Goal: Information Seeking & Learning: Learn about a topic

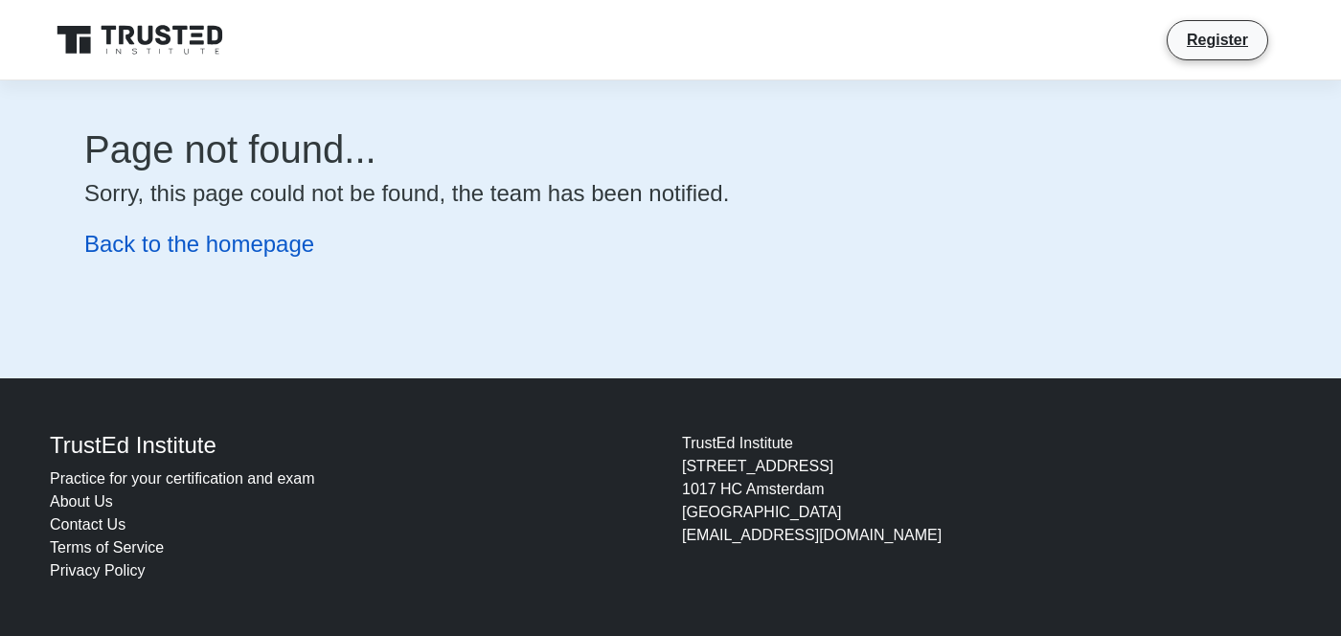
click at [252, 248] on link "Back to the homepage" at bounding box center [199, 244] width 230 height 26
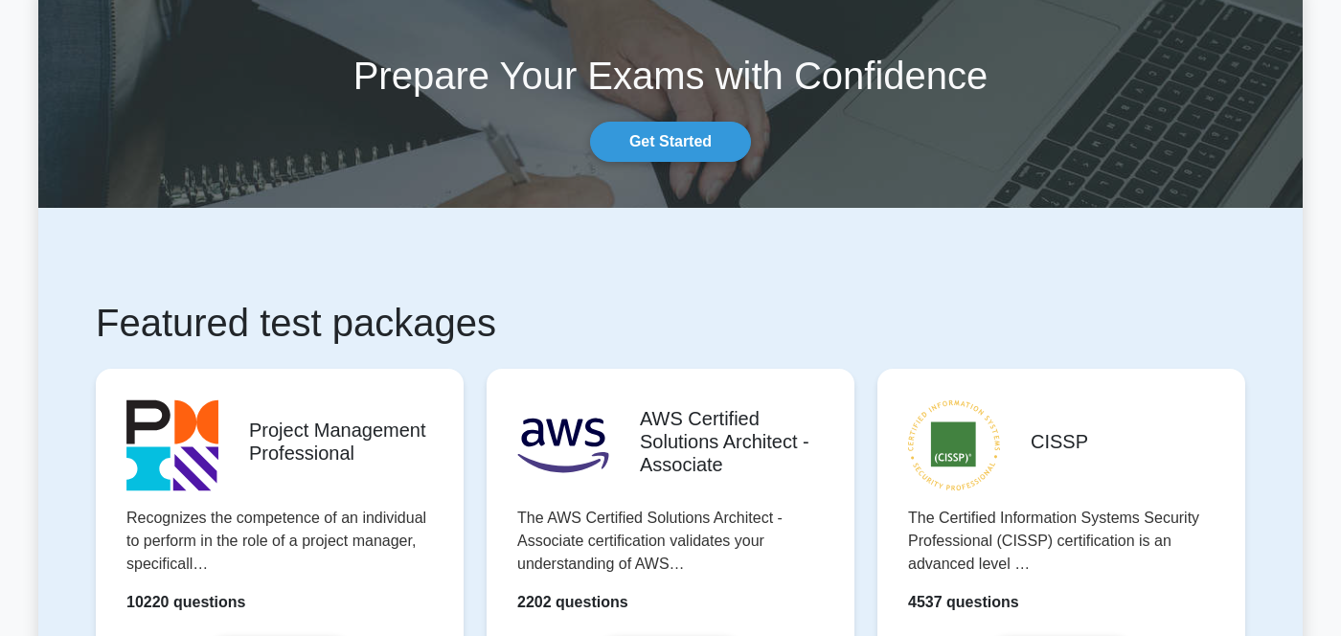
scroll to position [123, 0]
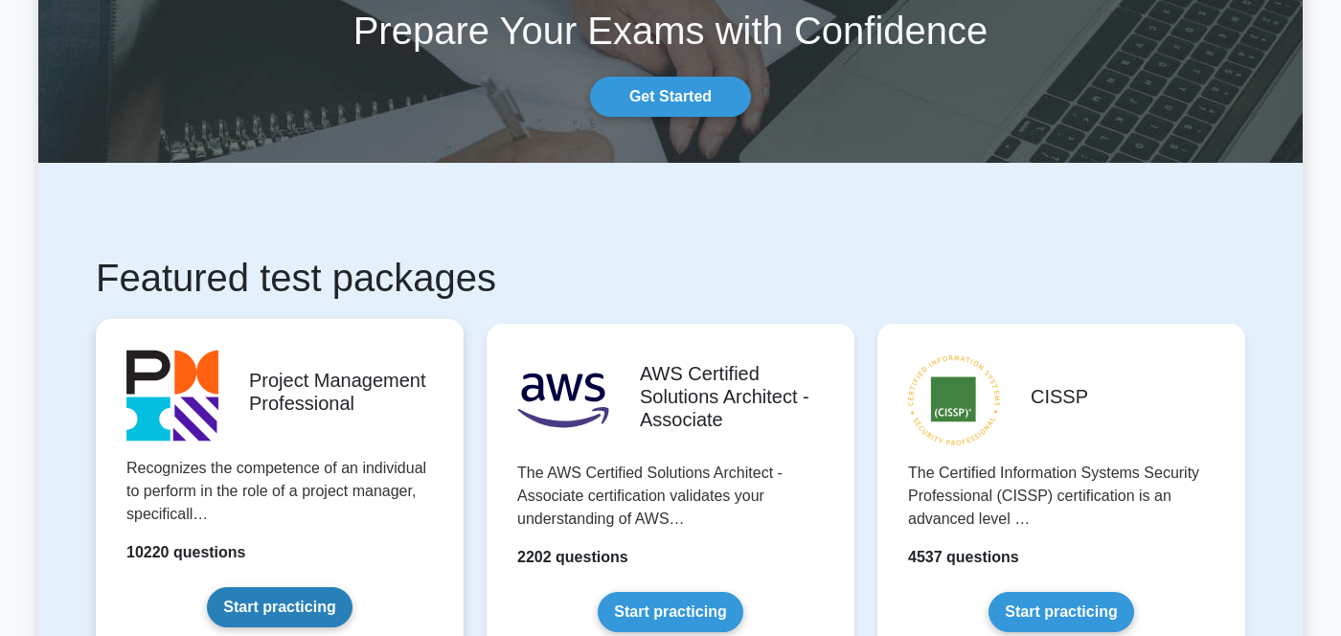
click at [299, 623] on link "Start practicing" at bounding box center [279, 607] width 145 height 40
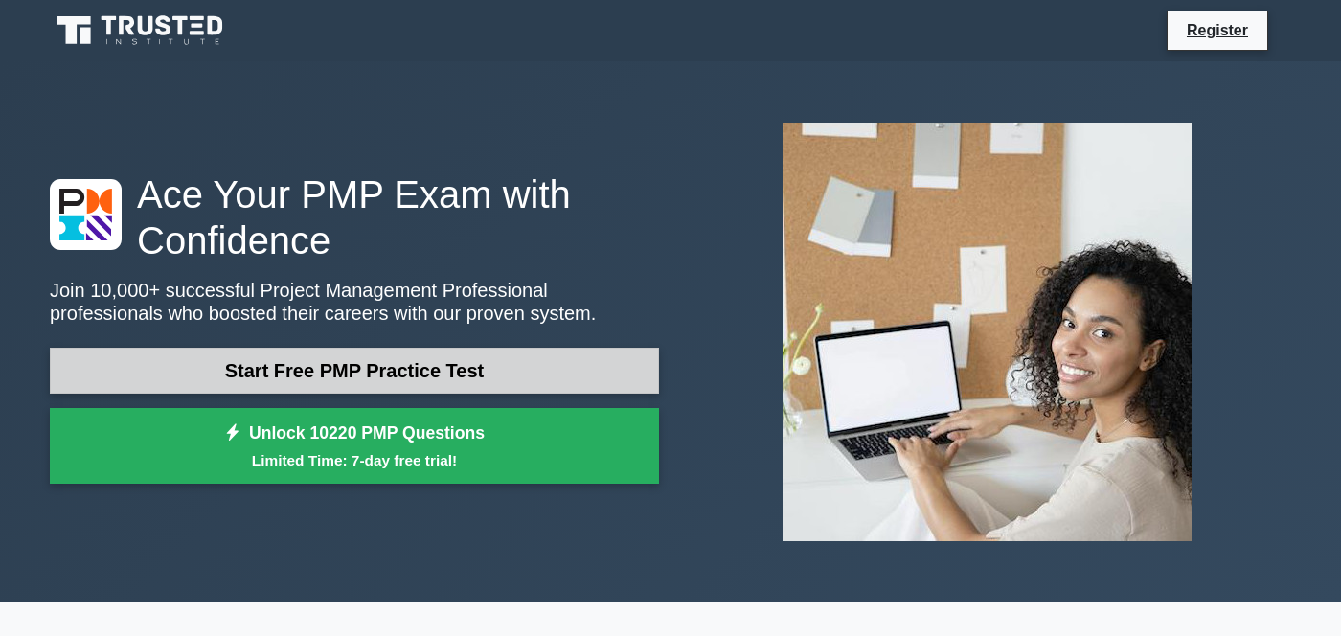
click at [389, 368] on link "Start Free PMP Practice Test" at bounding box center [354, 371] width 609 height 46
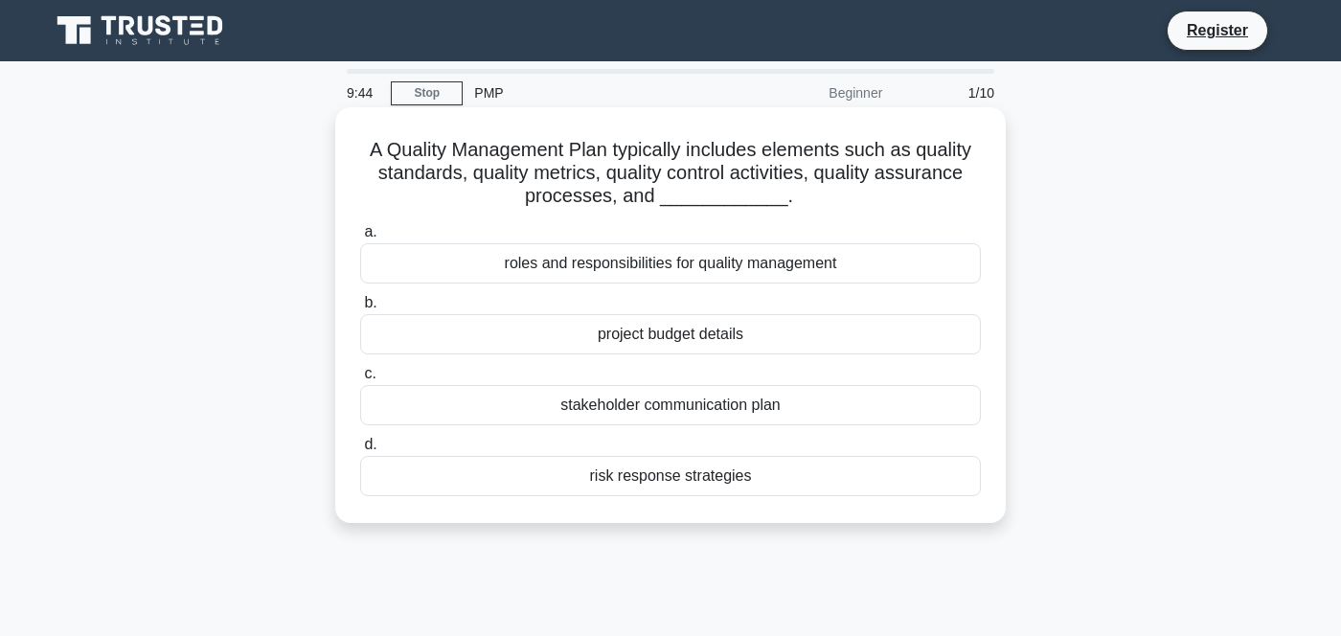
click at [707, 261] on div "roles and responsibilities for quality management" at bounding box center [670, 263] width 621 height 40
click at [360, 239] on input "a. roles and responsibilities for quality management" at bounding box center [360, 232] width 0 height 12
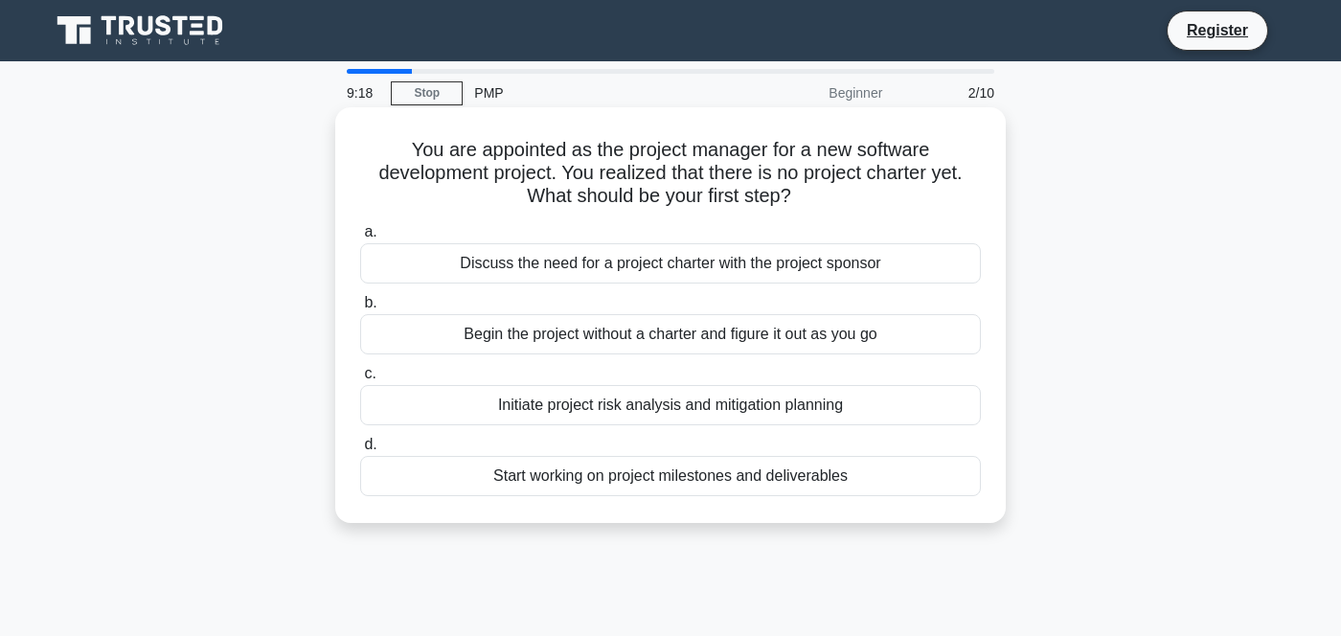
click at [685, 264] on div "Discuss the need for a project charter with the project sponsor" at bounding box center [670, 263] width 621 height 40
click at [360, 239] on input "a. Discuss the need for a project charter with the project sponsor" at bounding box center [360, 232] width 0 height 12
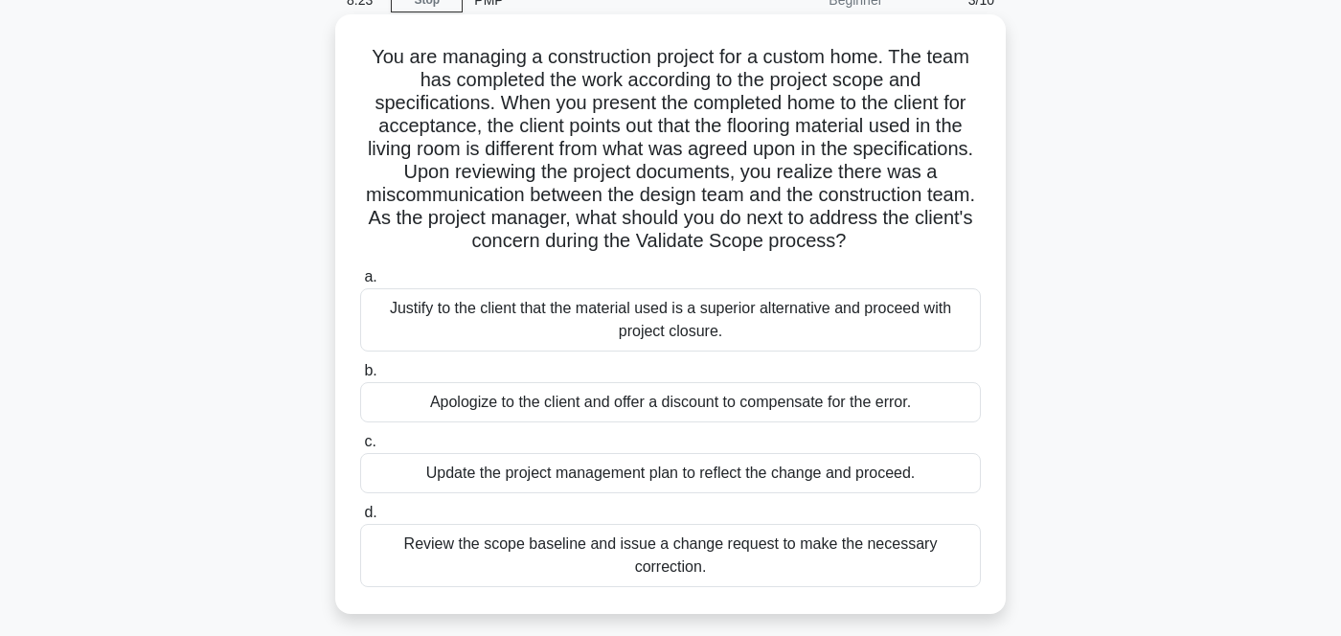
scroll to position [123, 0]
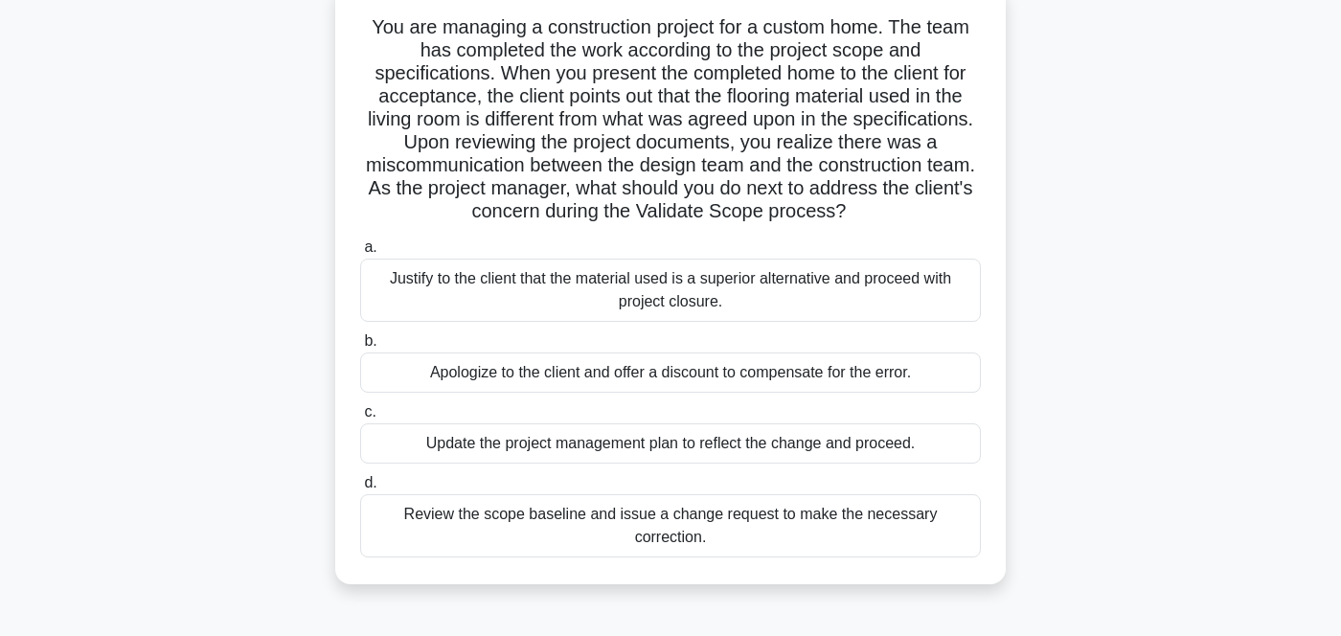
click at [742, 515] on div "Review the scope baseline and issue a change request to make the necessary corr…" at bounding box center [670, 525] width 621 height 63
click at [360, 490] on input "d. Review the scope baseline and issue a change request to make the necessary c…" at bounding box center [360, 483] width 0 height 12
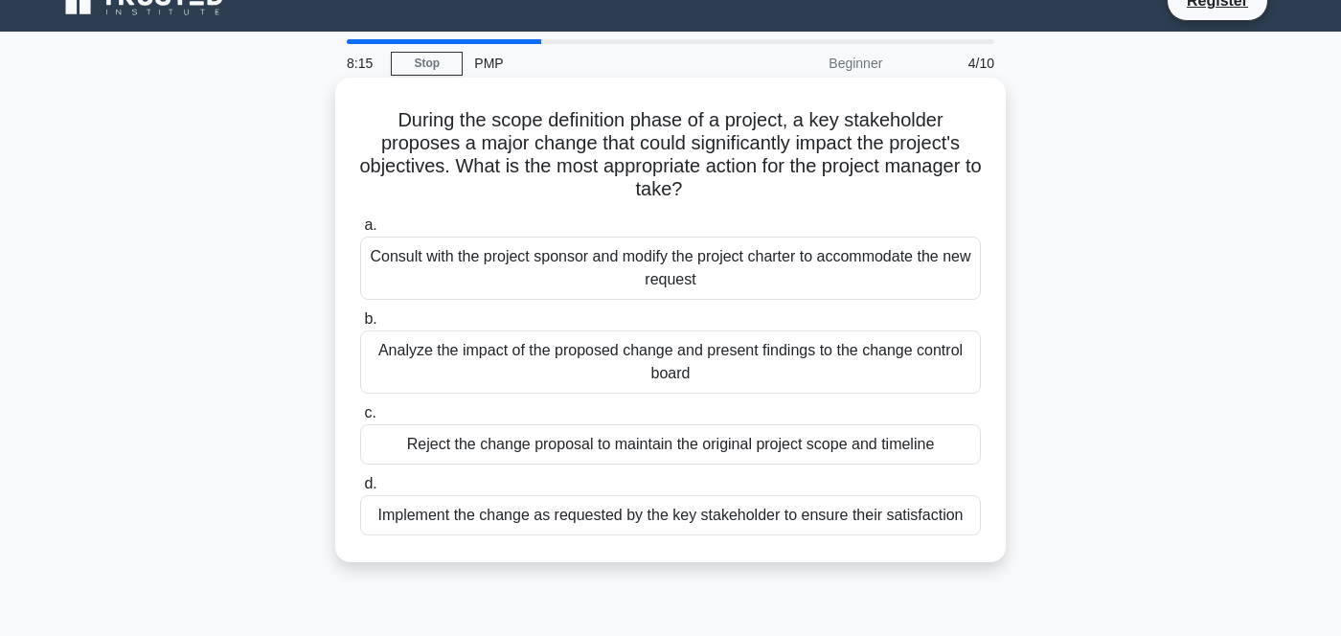
scroll to position [0, 0]
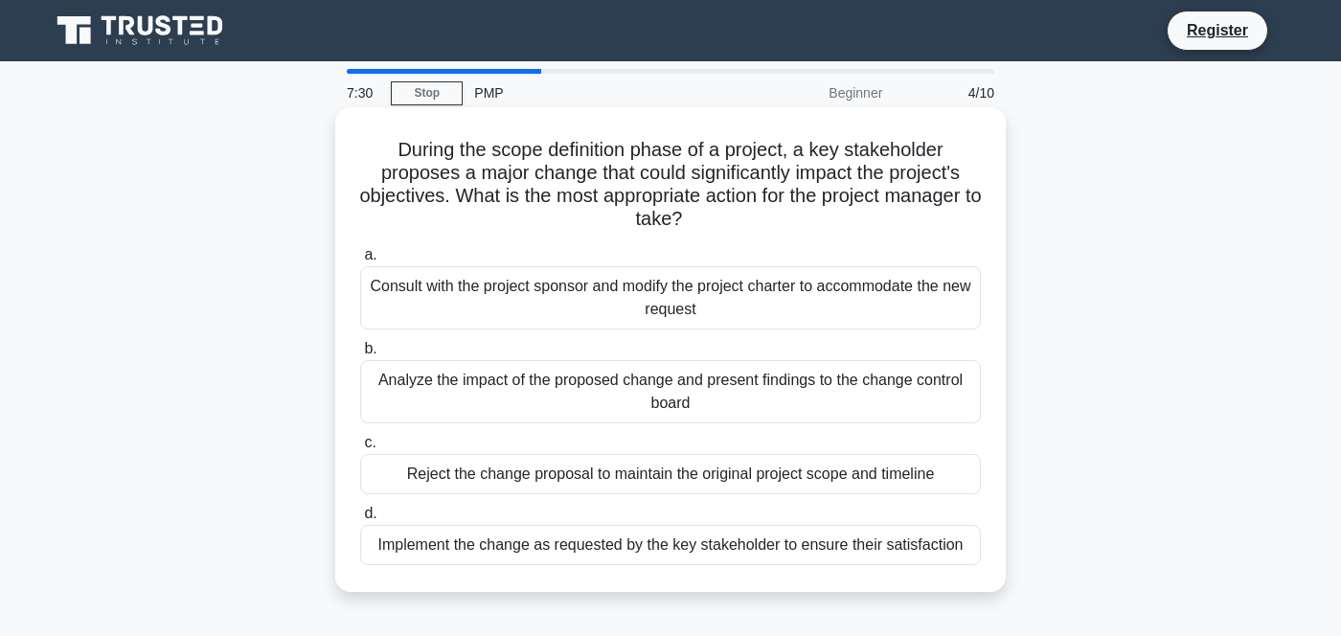
click at [731, 399] on div "Analyze the impact of the proposed change and present findings to the change co…" at bounding box center [670, 391] width 621 height 63
click at [360, 355] on input "b. Analyze the impact of the proposed change and present findings to the change…" at bounding box center [360, 349] width 0 height 12
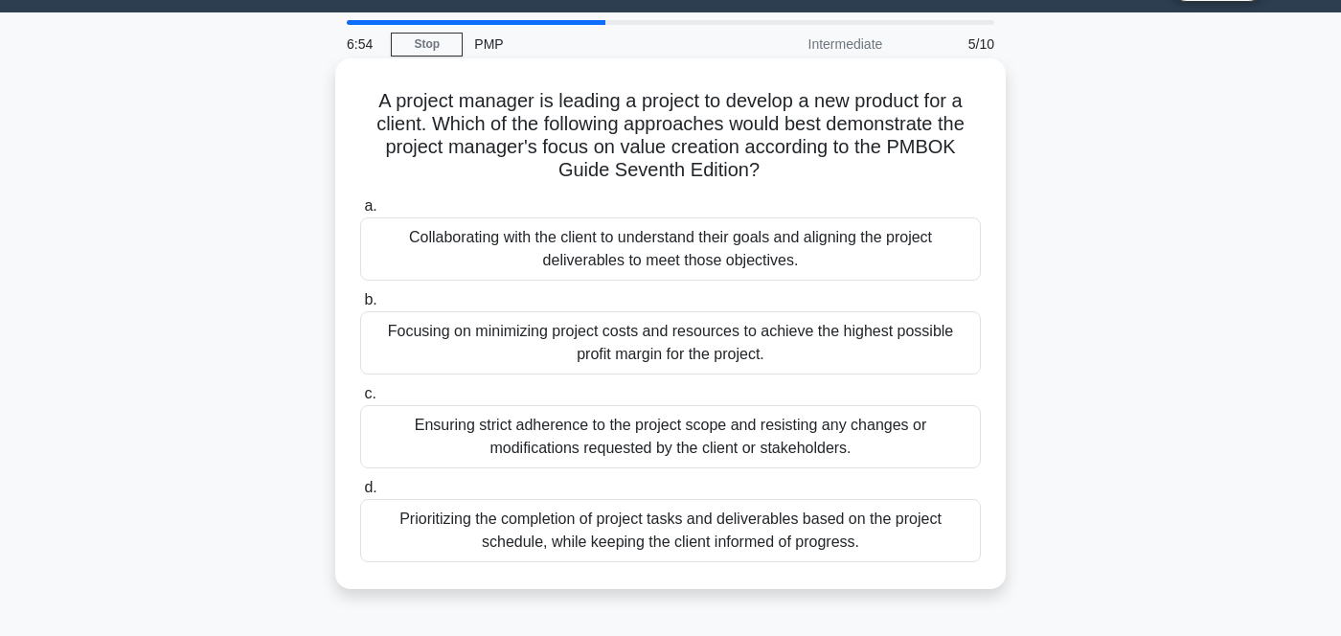
scroll to position [61, 0]
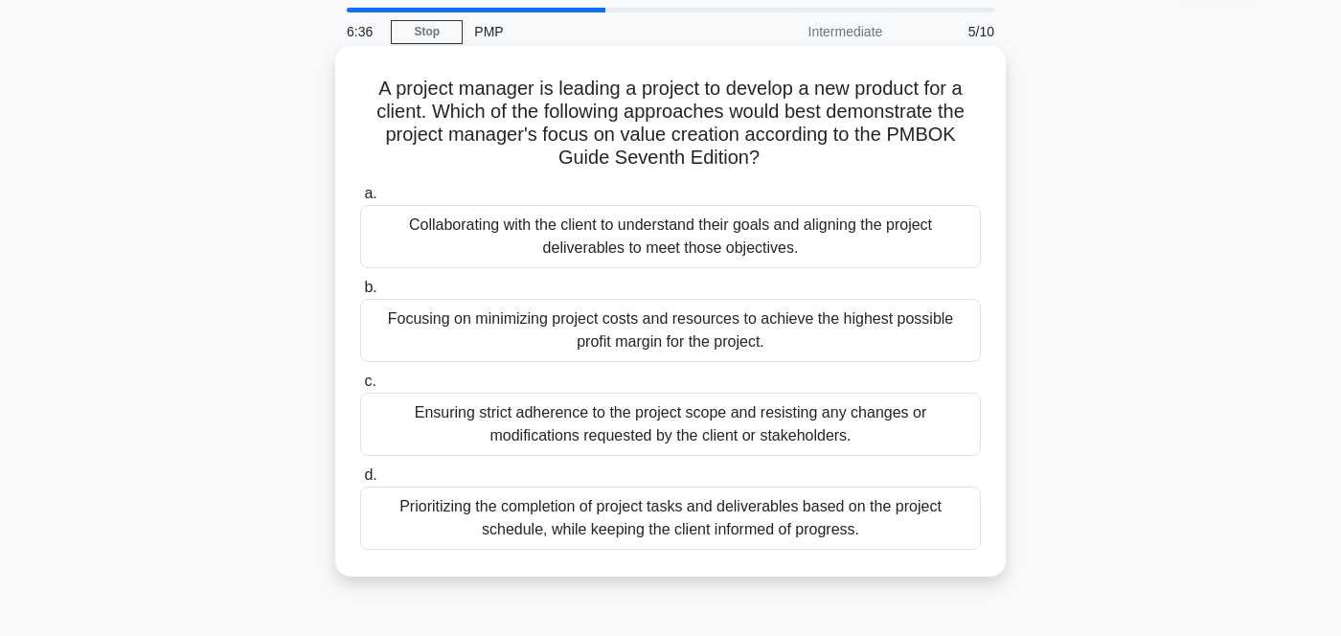
click at [740, 244] on div "Collaborating with the client to understand their goals and aligning the projec…" at bounding box center [670, 236] width 621 height 63
click at [360, 200] on input "a. Collaborating with the client to understand their goals and aligning the pro…" at bounding box center [360, 194] width 0 height 12
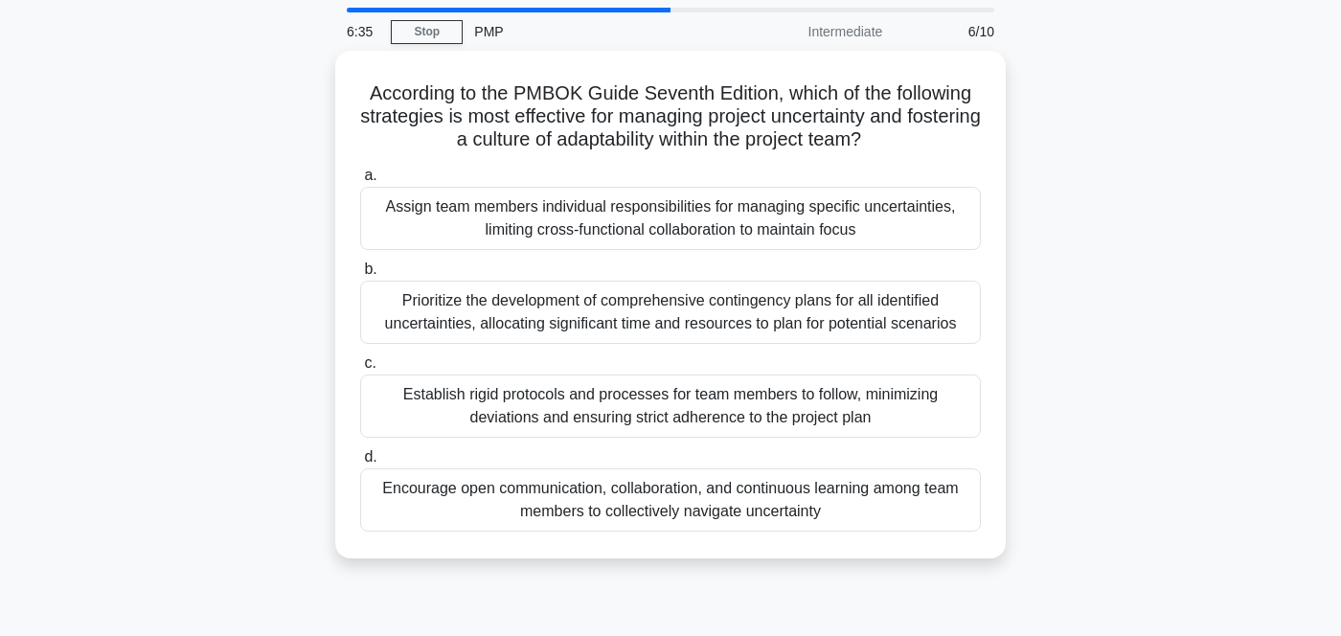
scroll to position [0, 0]
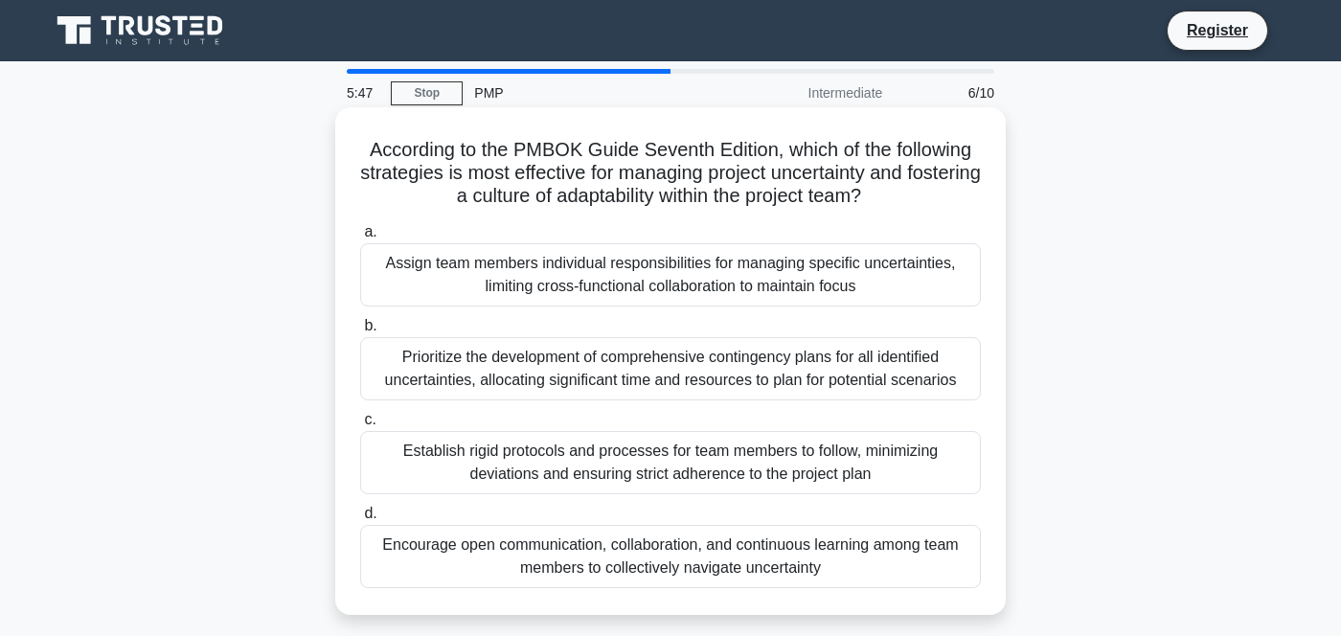
click at [635, 554] on div "Encourage open communication, collaboration, and continuous learning among team…" at bounding box center [670, 556] width 621 height 63
click at [360, 520] on input "d. Encourage open communication, collaboration, and continuous learning among t…" at bounding box center [360, 514] width 0 height 12
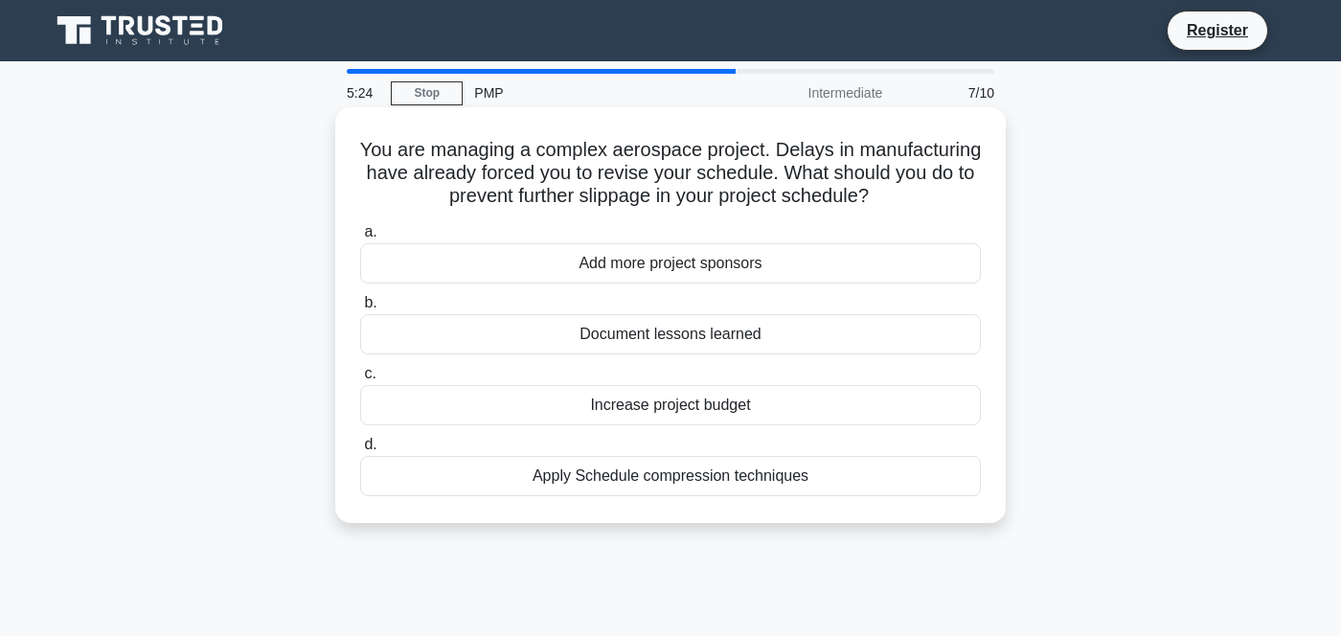
click at [697, 487] on div "Apply Schedule compression techniques" at bounding box center [670, 476] width 621 height 40
click at [360, 451] on input "d. Apply Schedule compression techniques" at bounding box center [360, 445] width 0 height 12
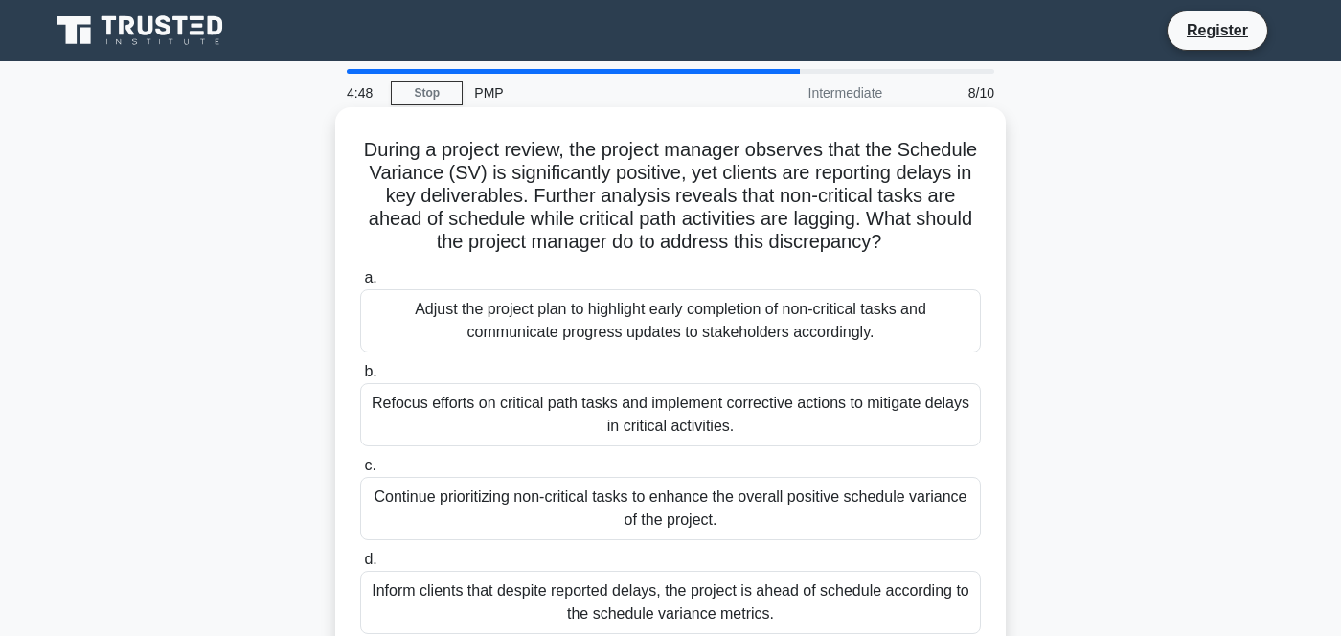
click at [829, 246] on h5 "During a project review, the project manager observes that the Schedule Varianc…" at bounding box center [670, 196] width 625 height 117
click at [835, 243] on h5 "During a project review, the project manager observes that the Schedule Varianc…" at bounding box center [670, 196] width 625 height 117
copy h5 "discrepancy"
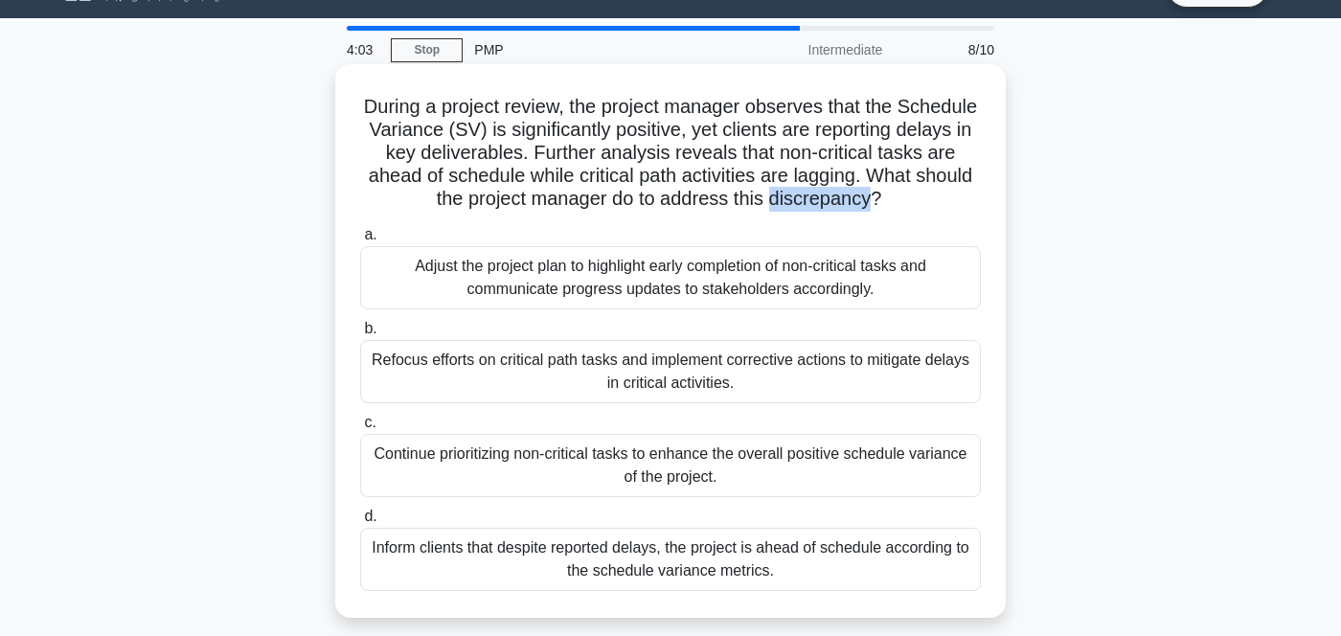
scroll to position [61, 0]
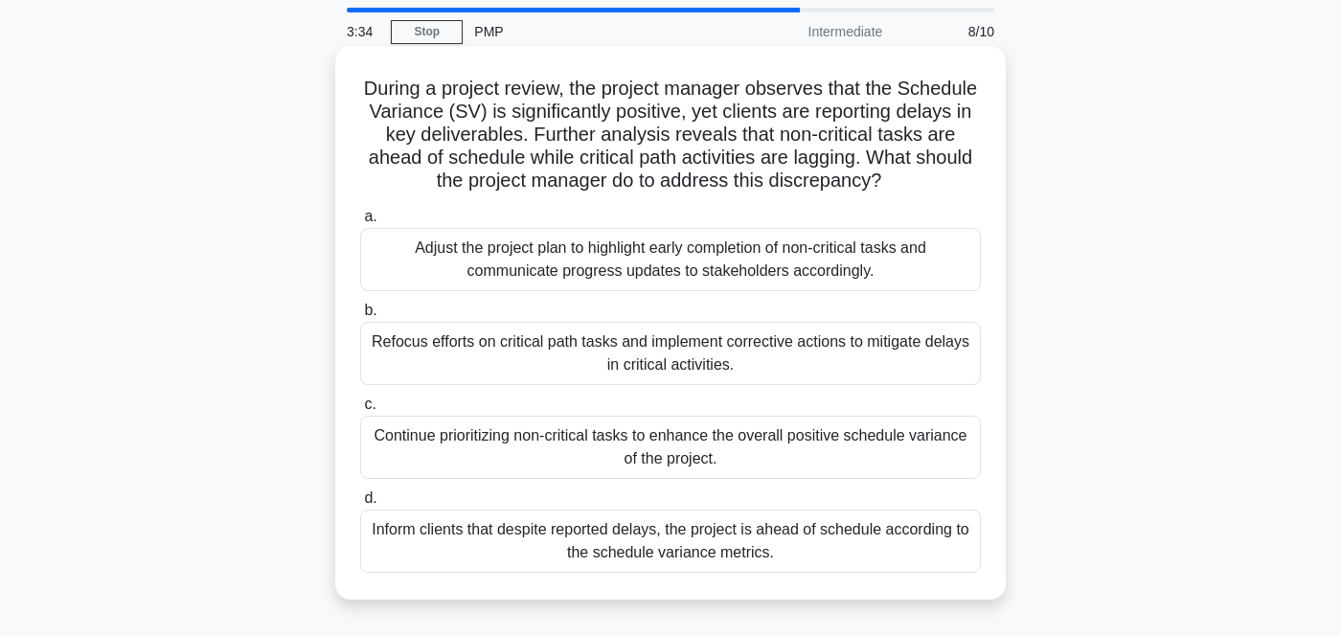
click at [632, 361] on div "Refocus efforts on critical path tasks and implement corrective actions to miti…" at bounding box center [670, 353] width 621 height 63
click at [360, 317] on input "b. Refocus efforts on critical path tasks and implement corrective actions to m…" at bounding box center [360, 311] width 0 height 12
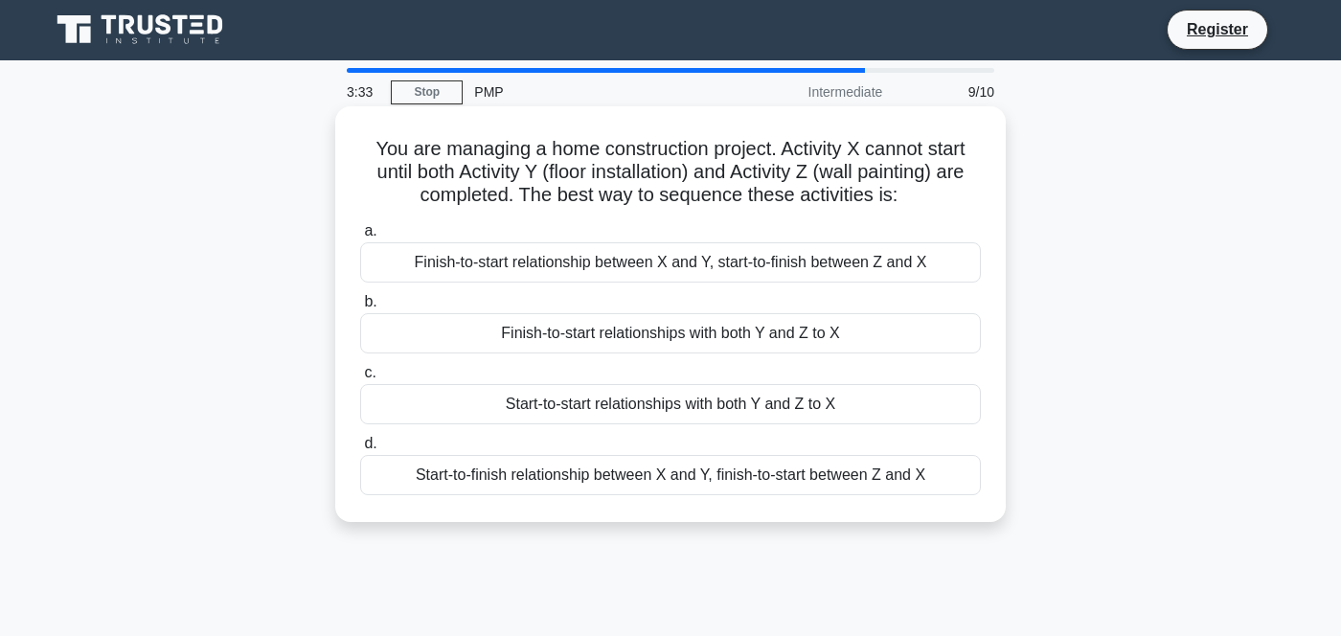
scroll to position [0, 0]
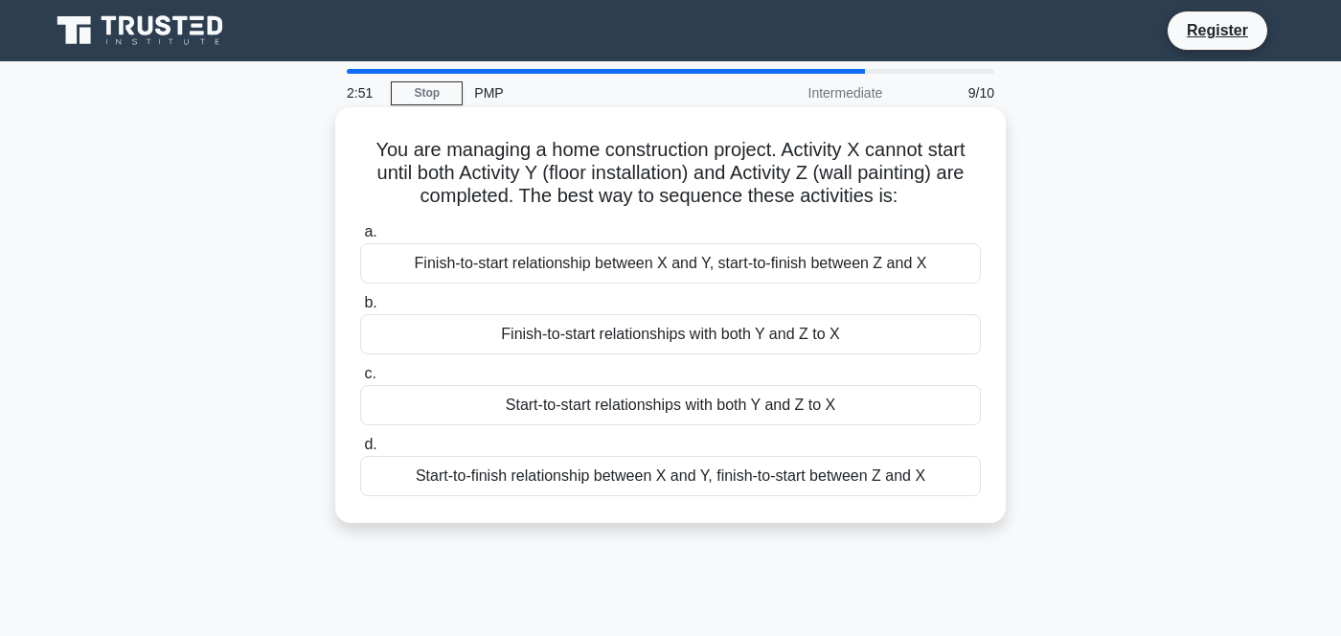
click at [680, 337] on div "Finish-to-start relationships with both Y and Z to X" at bounding box center [670, 334] width 621 height 40
click at [360, 309] on input "b. Finish-to-start relationships with both Y and Z to X" at bounding box center [360, 303] width 0 height 12
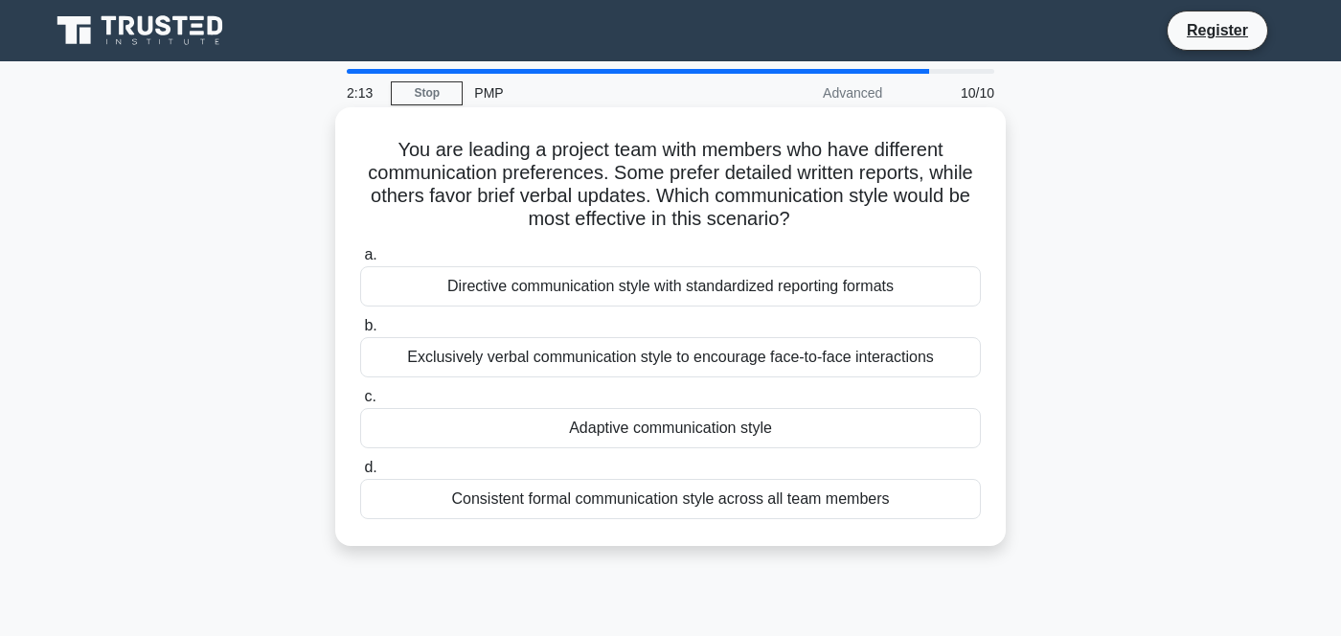
click at [701, 434] on div "Adaptive communication style" at bounding box center [670, 428] width 621 height 40
click at [360, 403] on input "c. Adaptive communication style" at bounding box center [360, 397] width 0 height 12
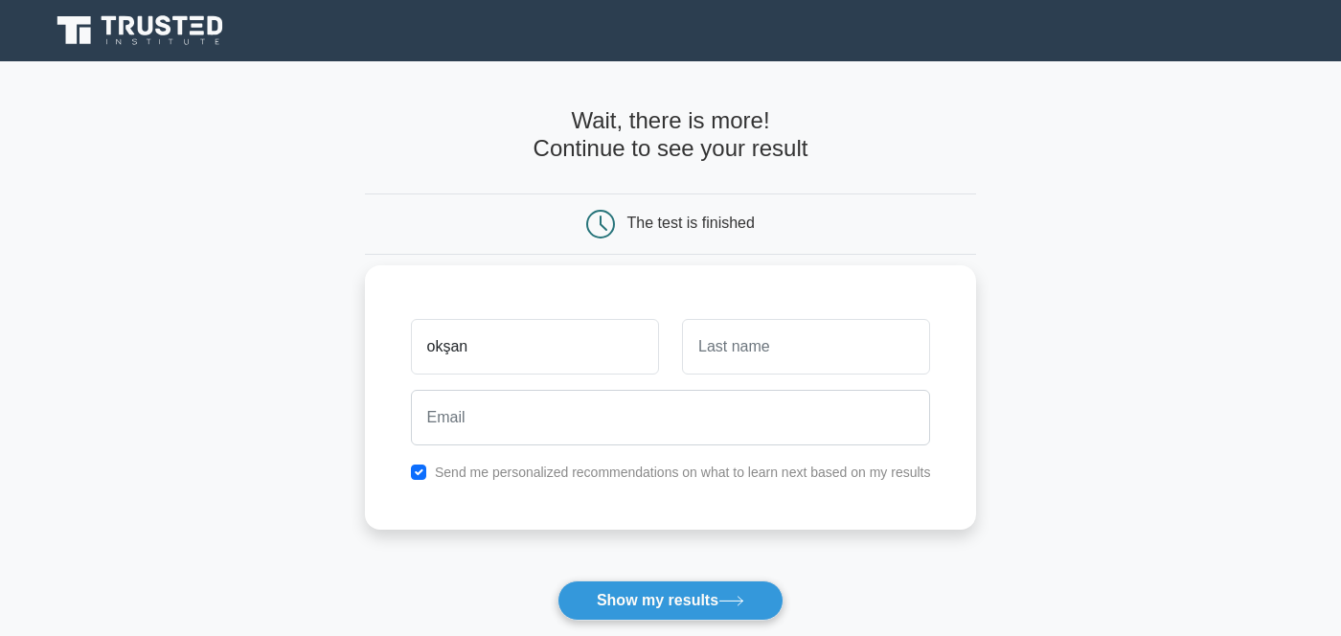
drag, startPoint x: 562, startPoint y: 336, endPoint x: 500, endPoint y: 323, distance: 63.7
click at [500, 322] on input "okşan" at bounding box center [535, 347] width 248 height 56
drag, startPoint x: 491, startPoint y: 354, endPoint x: 425, endPoint y: 342, distance: 67.3
click at [425, 342] on input "okşan" at bounding box center [535, 347] width 248 height 56
type input "ob"
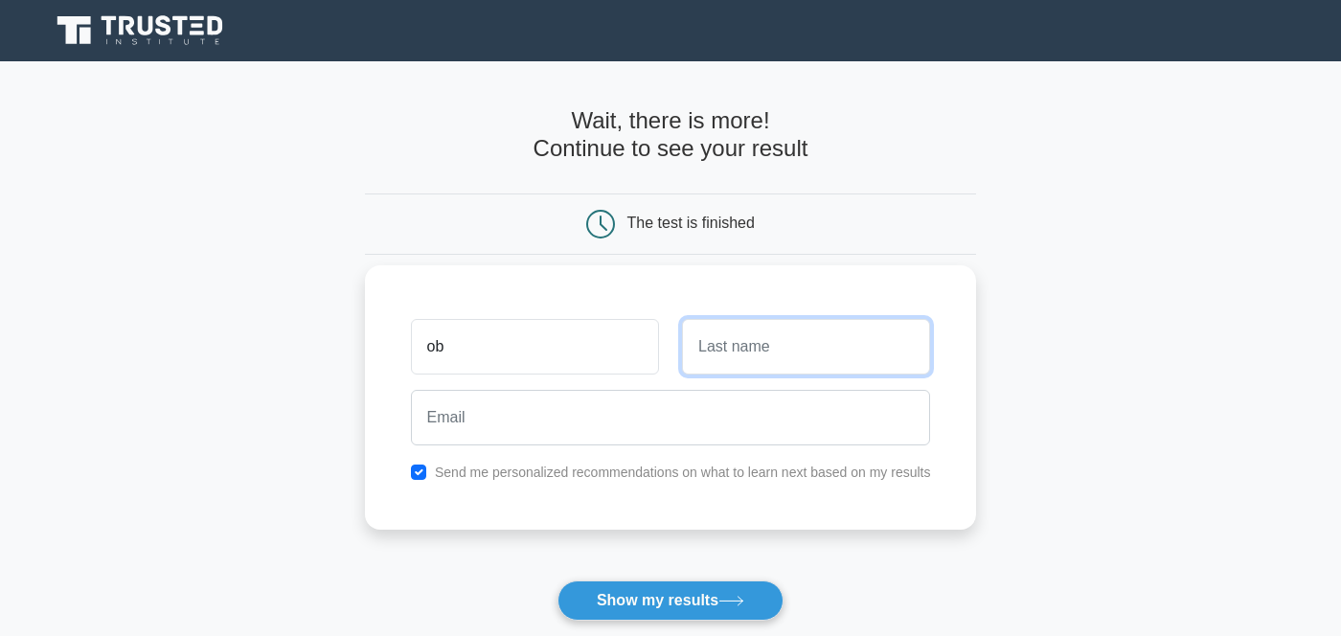
click at [851, 347] on input "text" at bounding box center [806, 347] width 248 height 56
type input "ob"
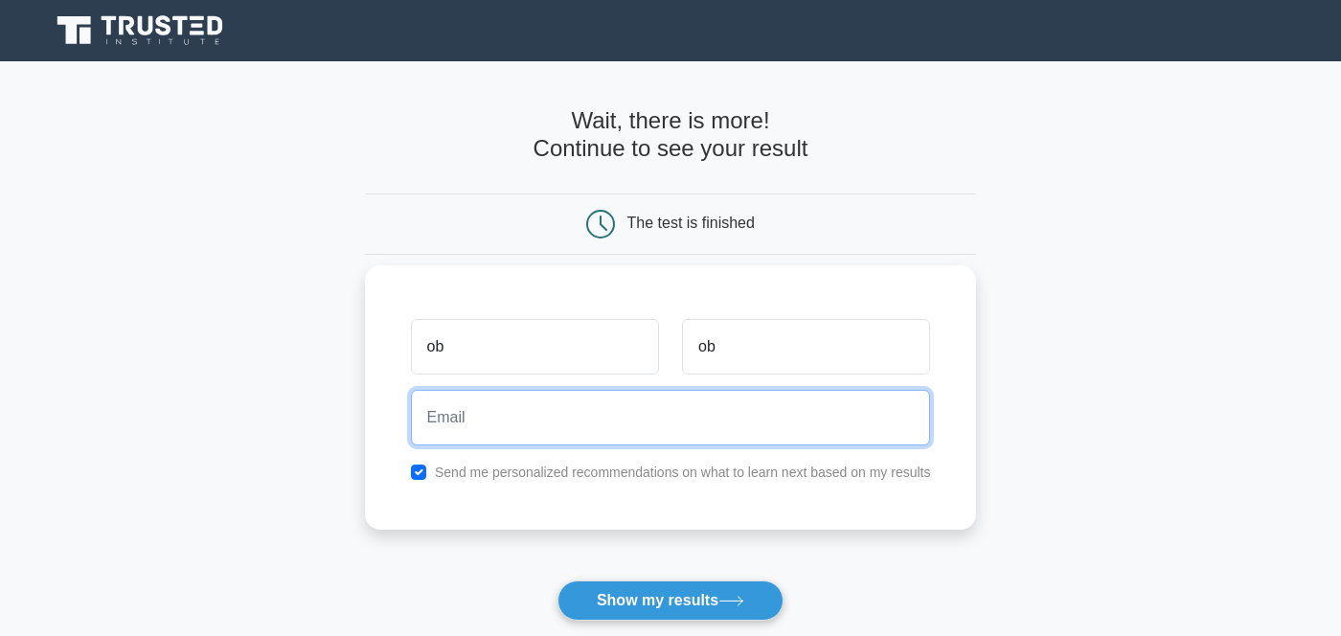
click at [784, 410] on input "email" at bounding box center [671, 418] width 520 height 56
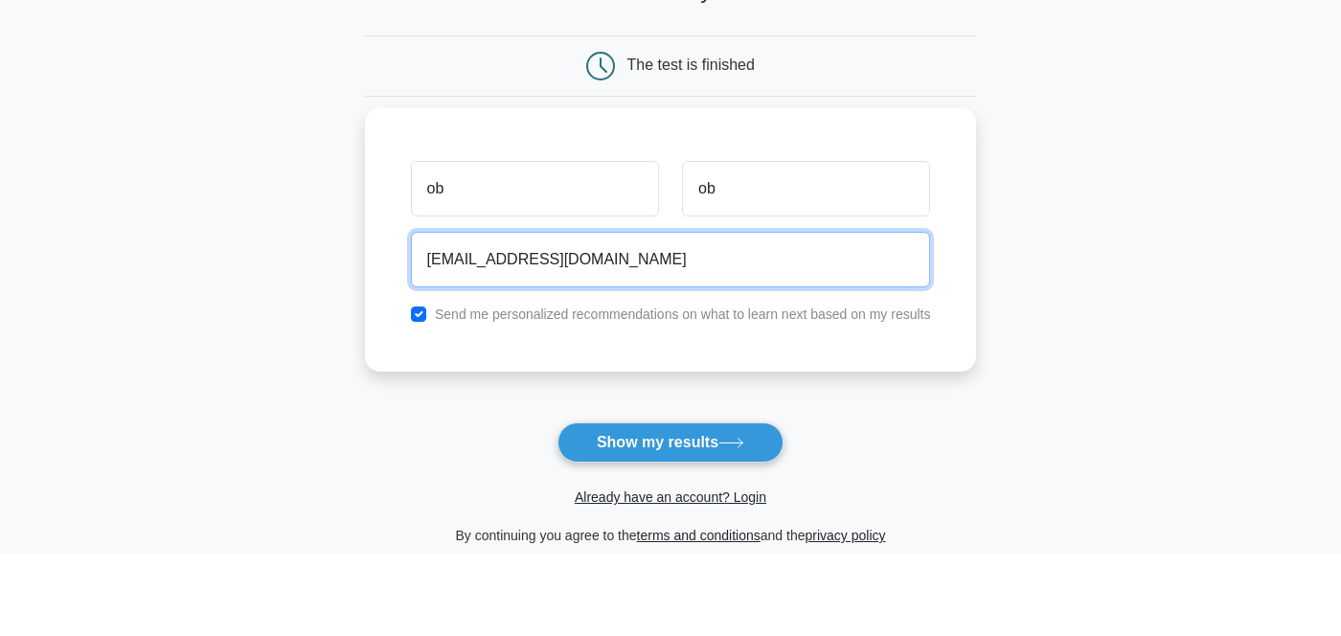
scroll to position [102, 0]
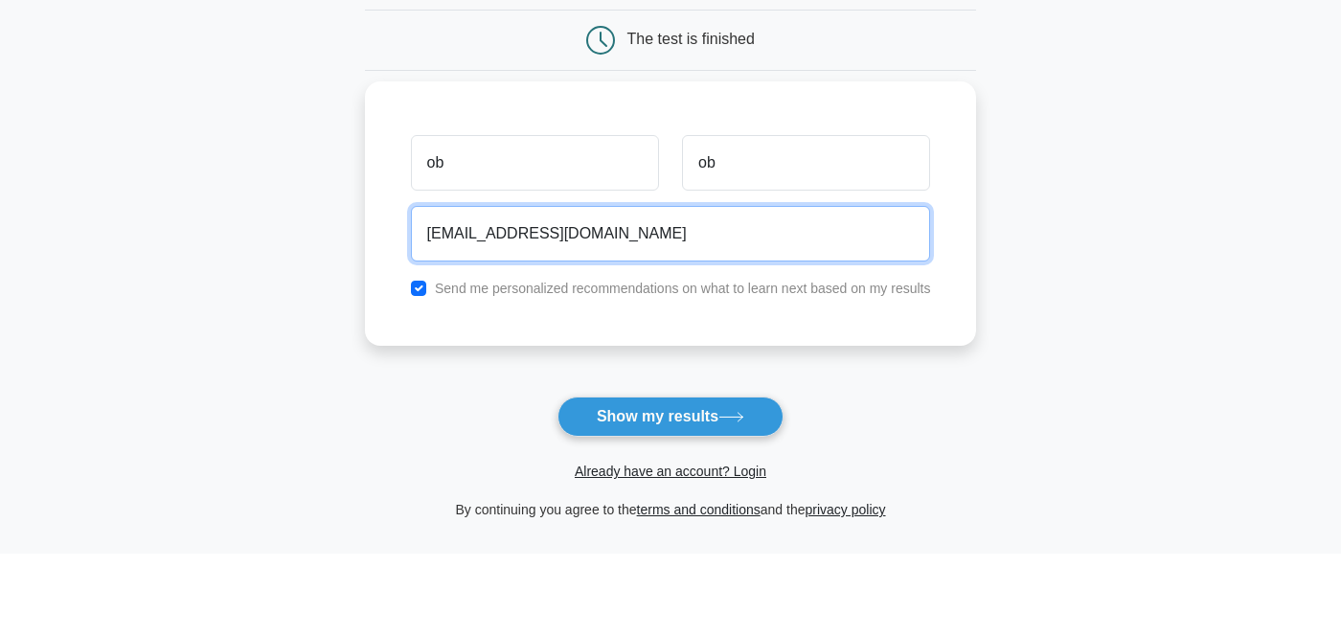
type input "[EMAIL_ADDRESS][DOMAIN_NAME]"
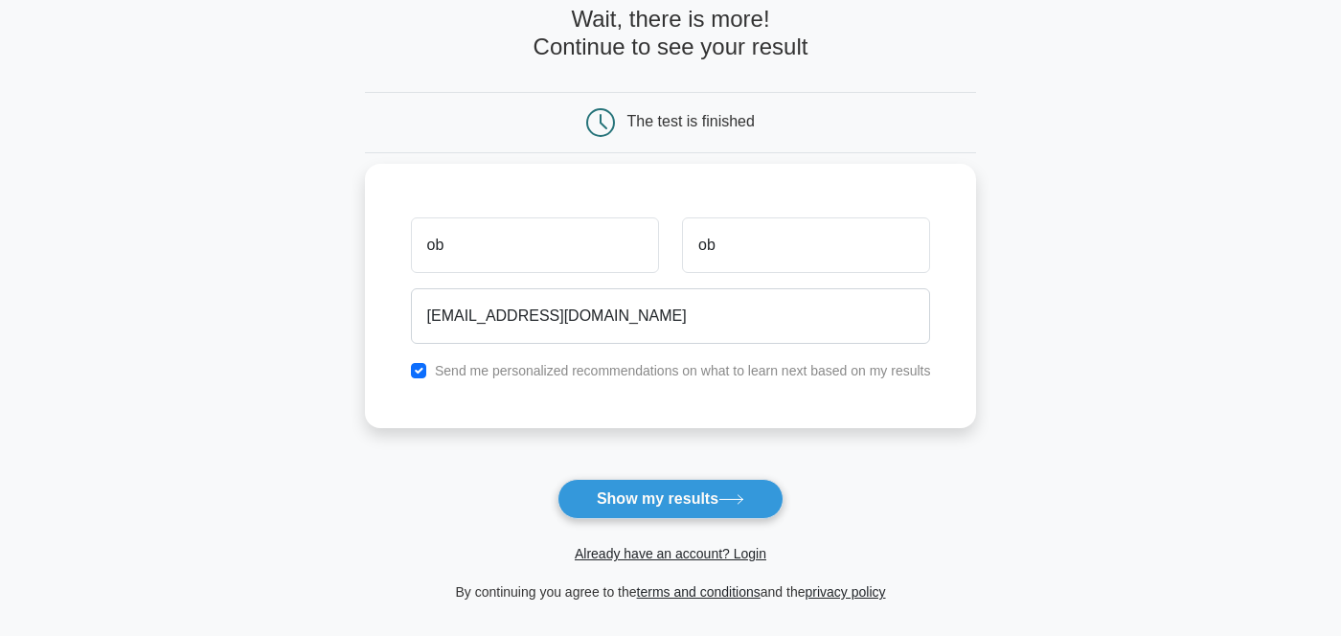
click at [410, 289] on div "ob ob ozoksan@yahoo.com Send me personalized recommendations on what to learn n…" at bounding box center [671, 296] width 612 height 264
click at [413, 368] on input "checkbox" at bounding box center [418, 370] width 15 height 15
checkbox input "false"
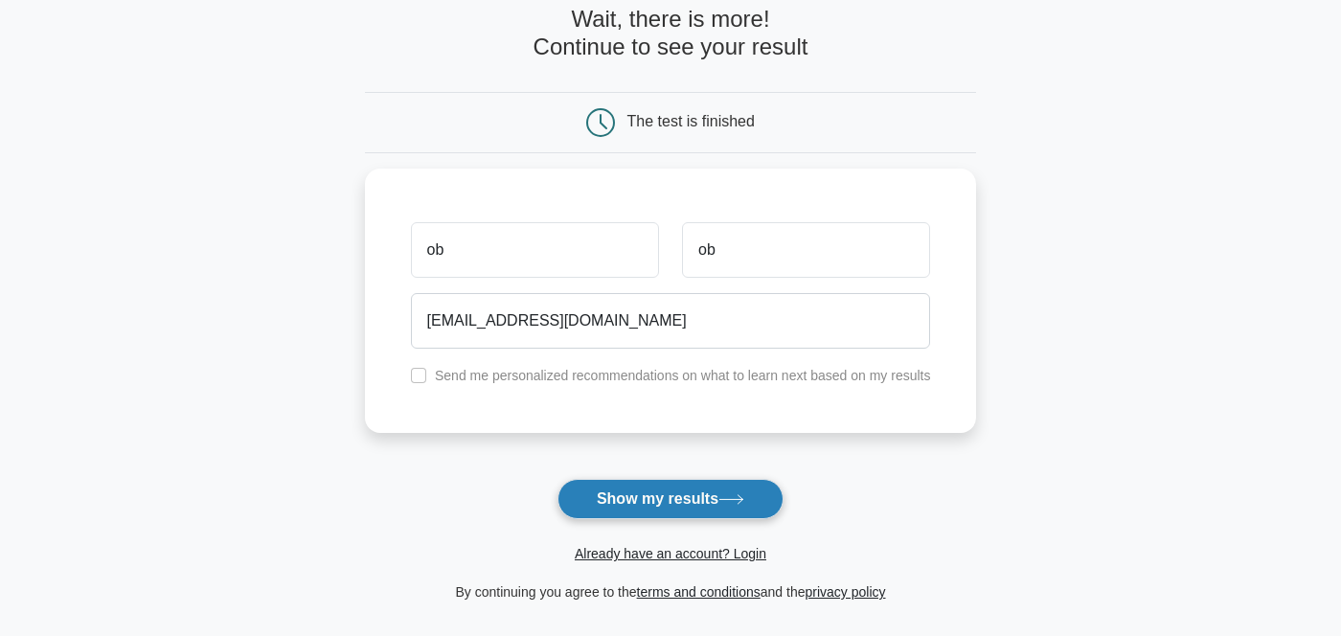
click at [653, 511] on button "Show my results" at bounding box center [671, 499] width 226 height 40
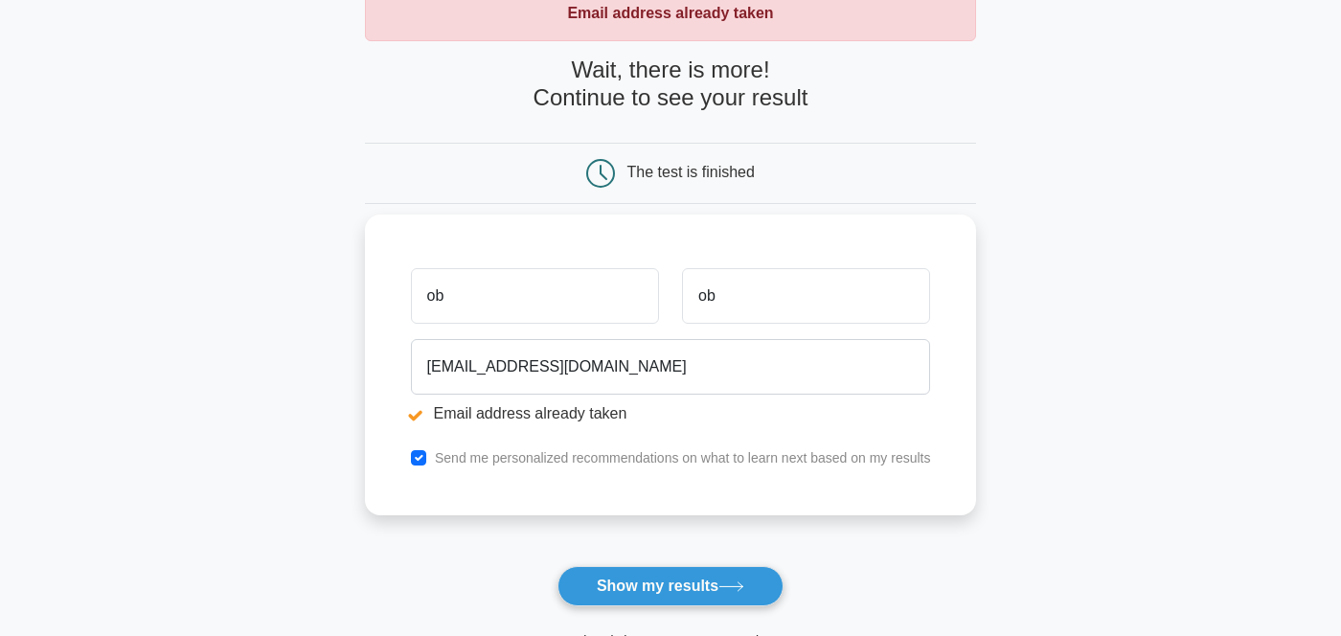
scroll to position [123, 0]
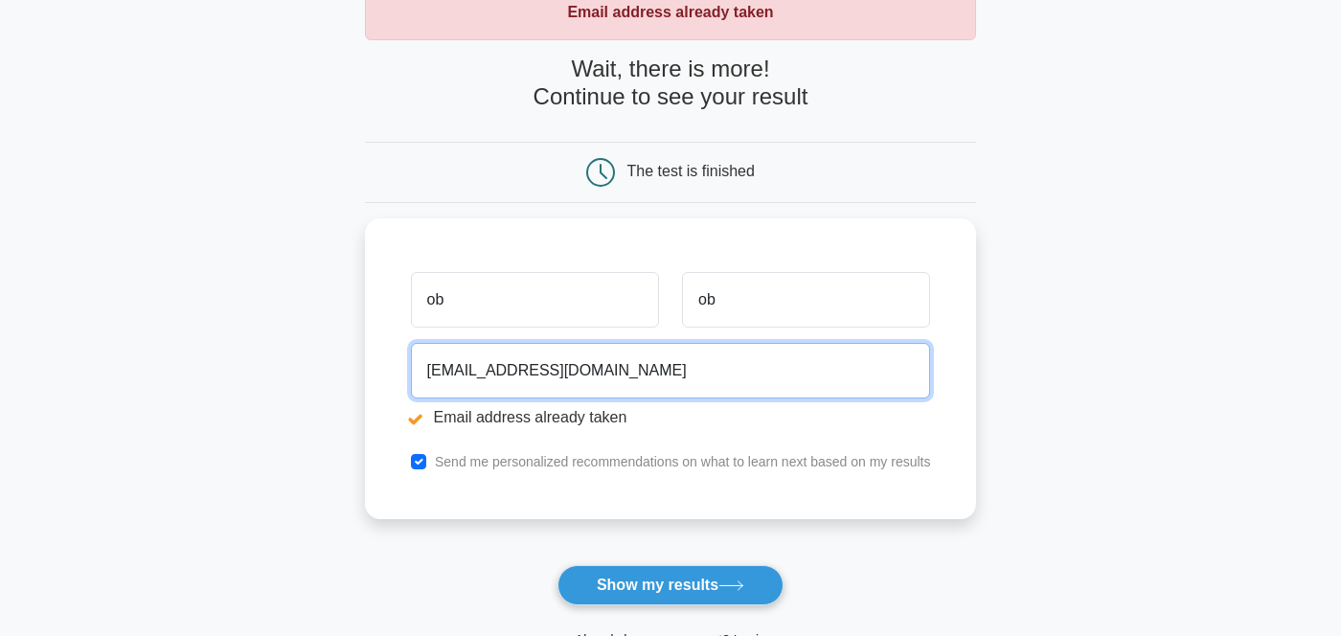
drag, startPoint x: 606, startPoint y: 373, endPoint x: 346, endPoint y: 390, distance: 261.2
click at [346, 390] on main "Email address already taken Wait, there is more! Continue to see your result Th…" at bounding box center [670, 337] width 1341 height 797
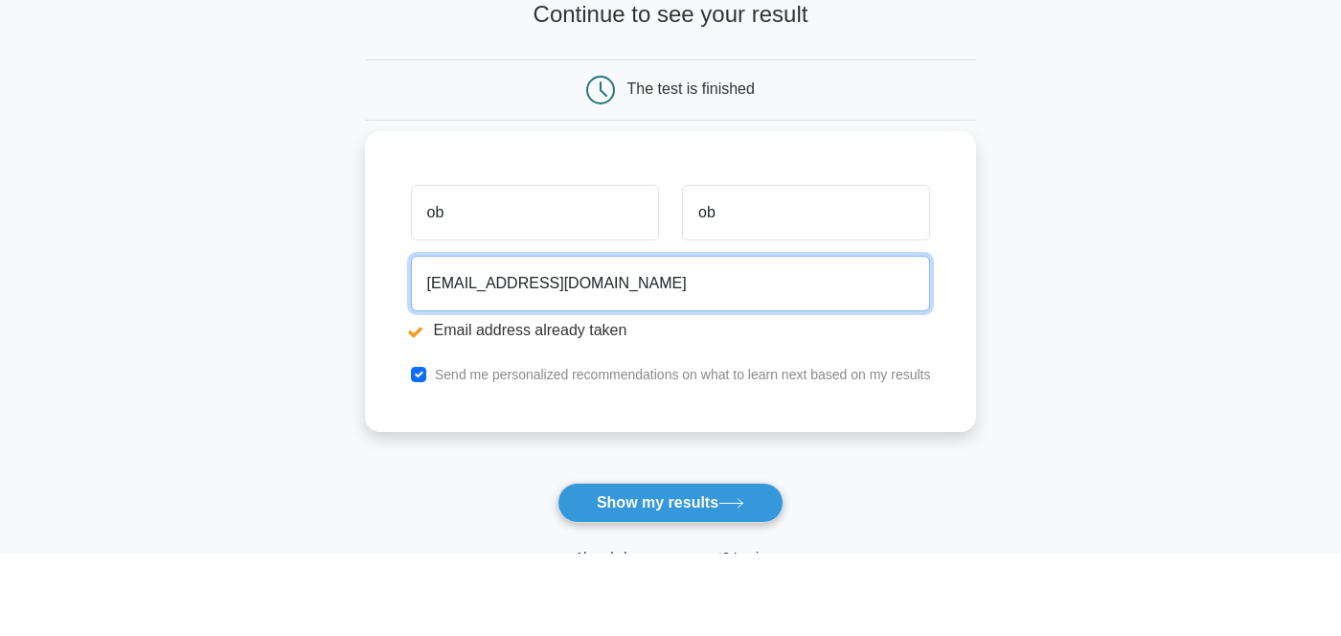
type input "[EMAIL_ADDRESS][DOMAIN_NAME]"
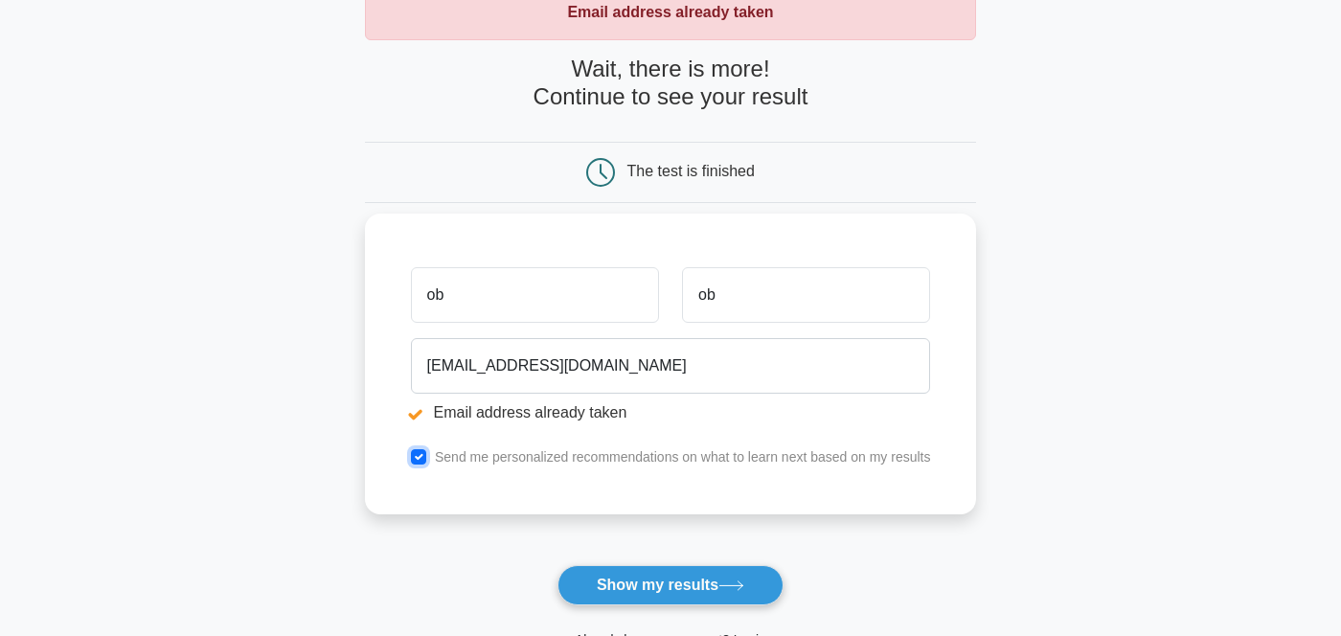
click at [413, 376] on div "ob ob [EMAIL_ADDRESS][DOMAIN_NAME] Email address already taken Send me personal…" at bounding box center [671, 364] width 612 height 301
click at [420, 457] on input "checkbox" at bounding box center [418, 456] width 15 height 15
checkbox input "false"
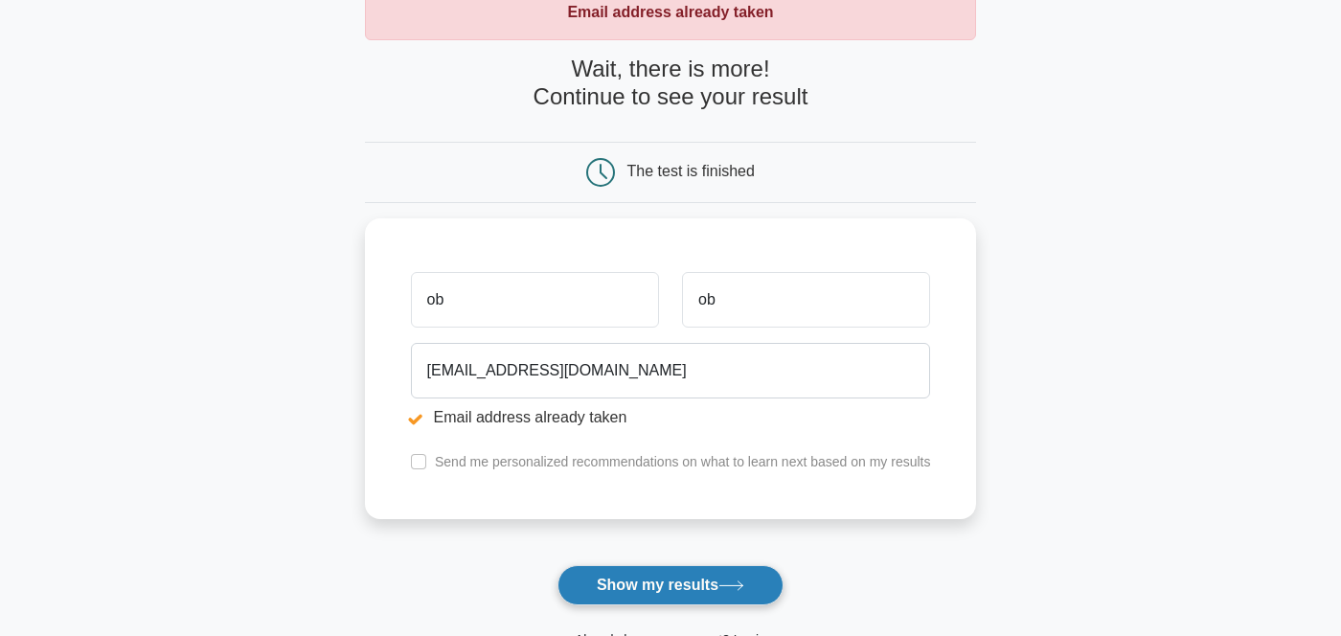
click at [660, 592] on button "Show my results" at bounding box center [671, 585] width 226 height 40
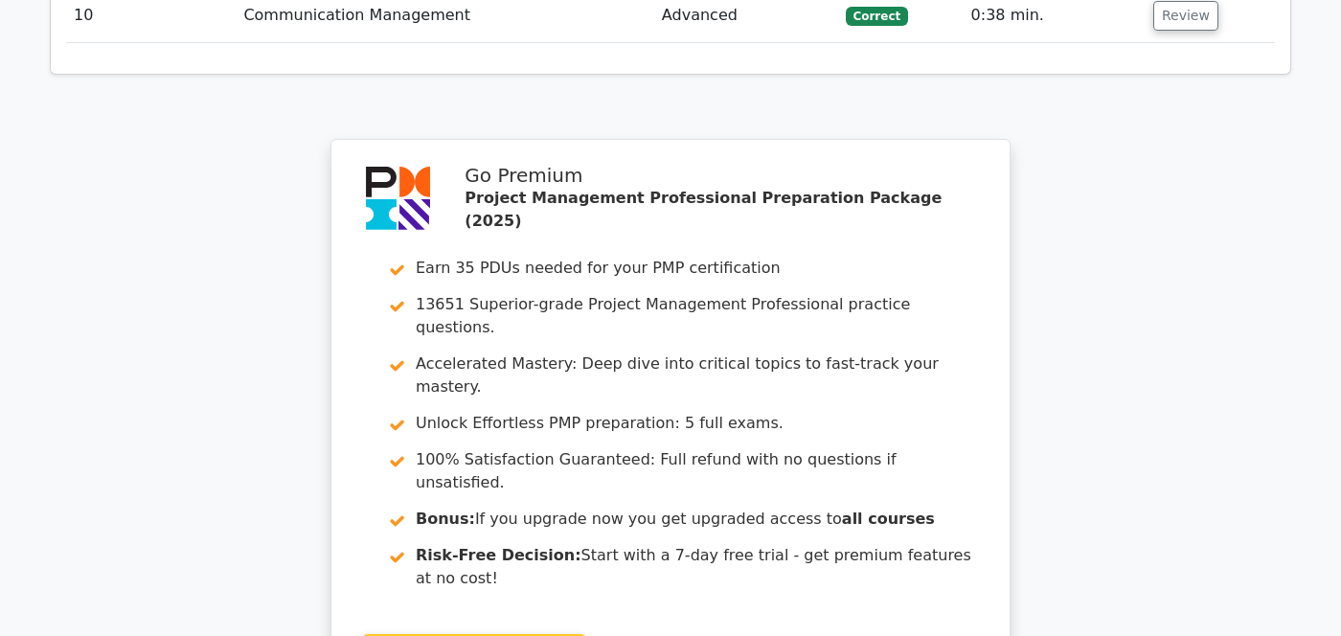
scroll to position [3424, 0]
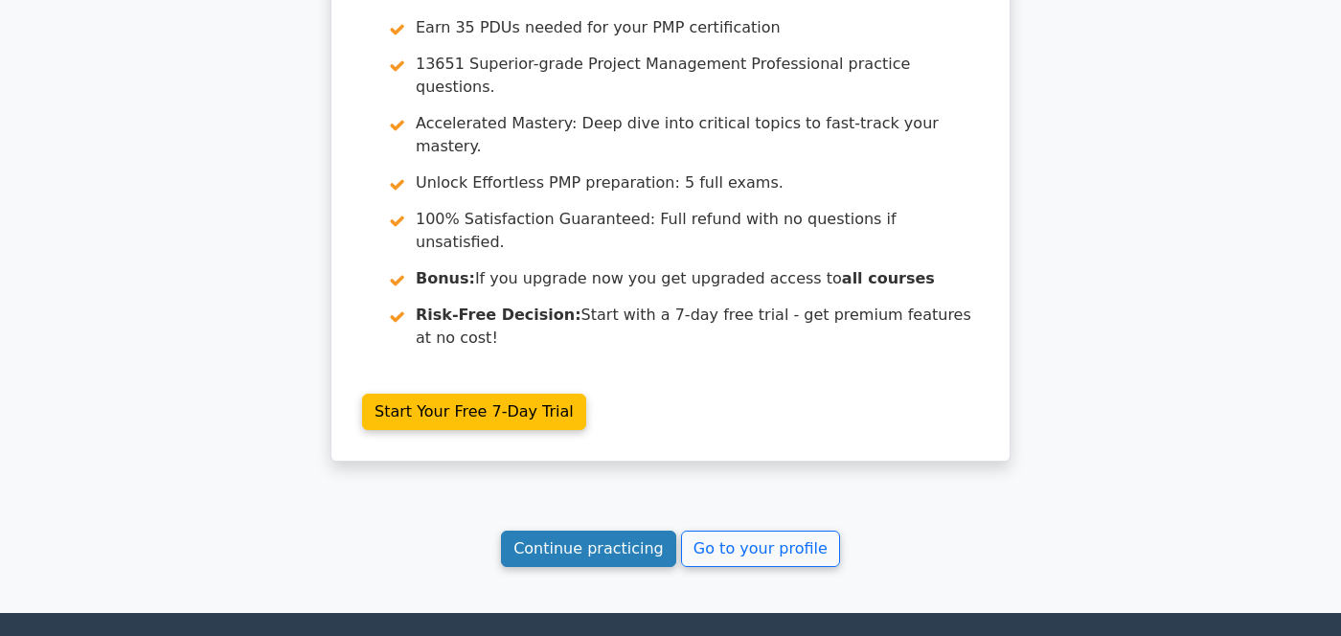
click at [612, 531] on link "Continue practicing" at bounding box center [588, 549] width 175 height 36
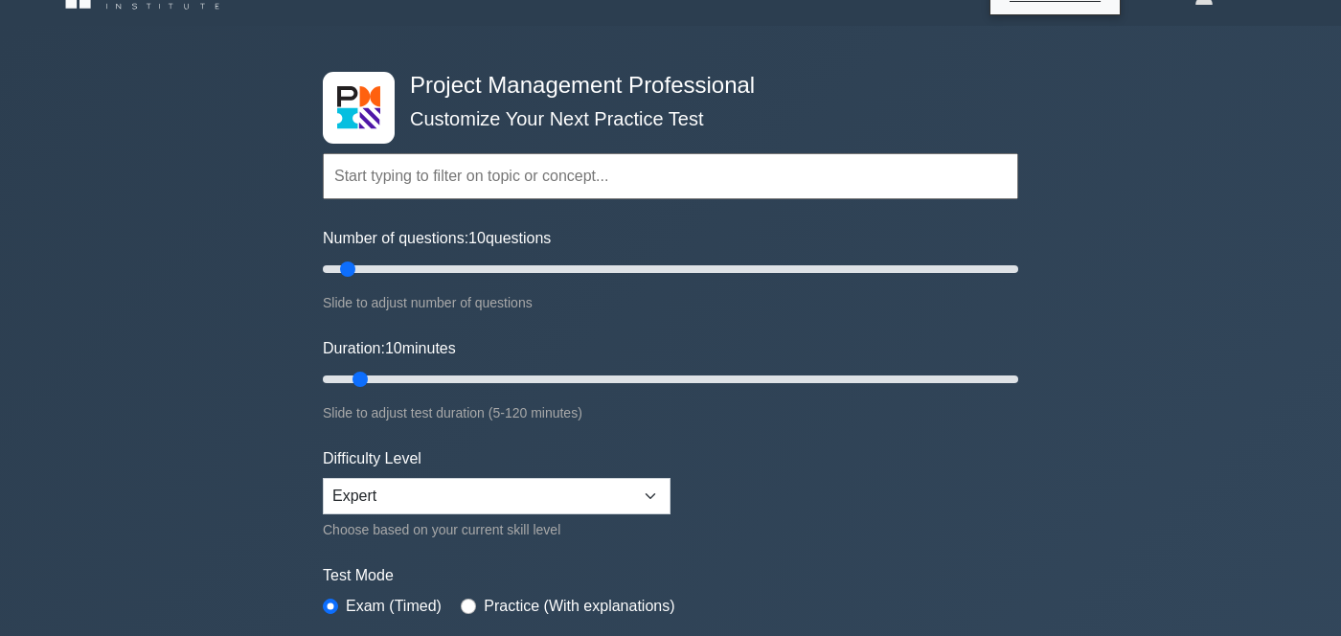
scroll to position [61, 0]
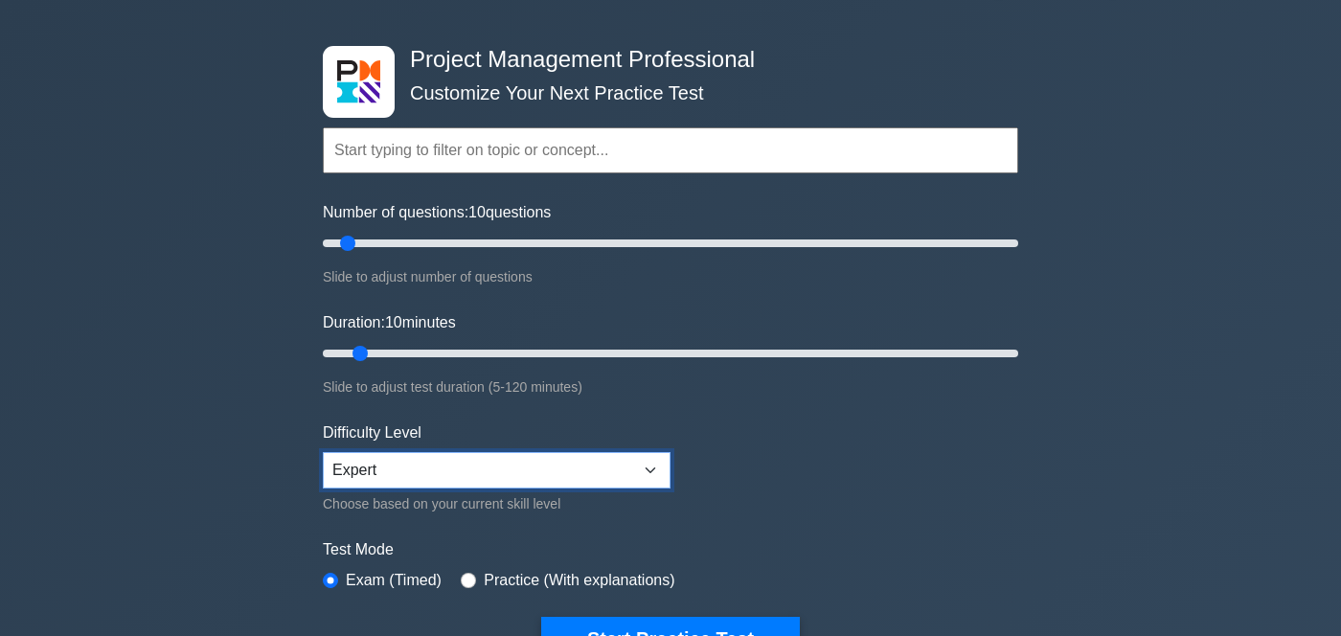
click at [662, 474] on select "Beginner Intermediate Expert" at bounding box center [497, 470] width 348 height 36
click at [656, 471] on select "Beginner Intermediate Expert" at bounding box center [497, 470] width 348 height 36
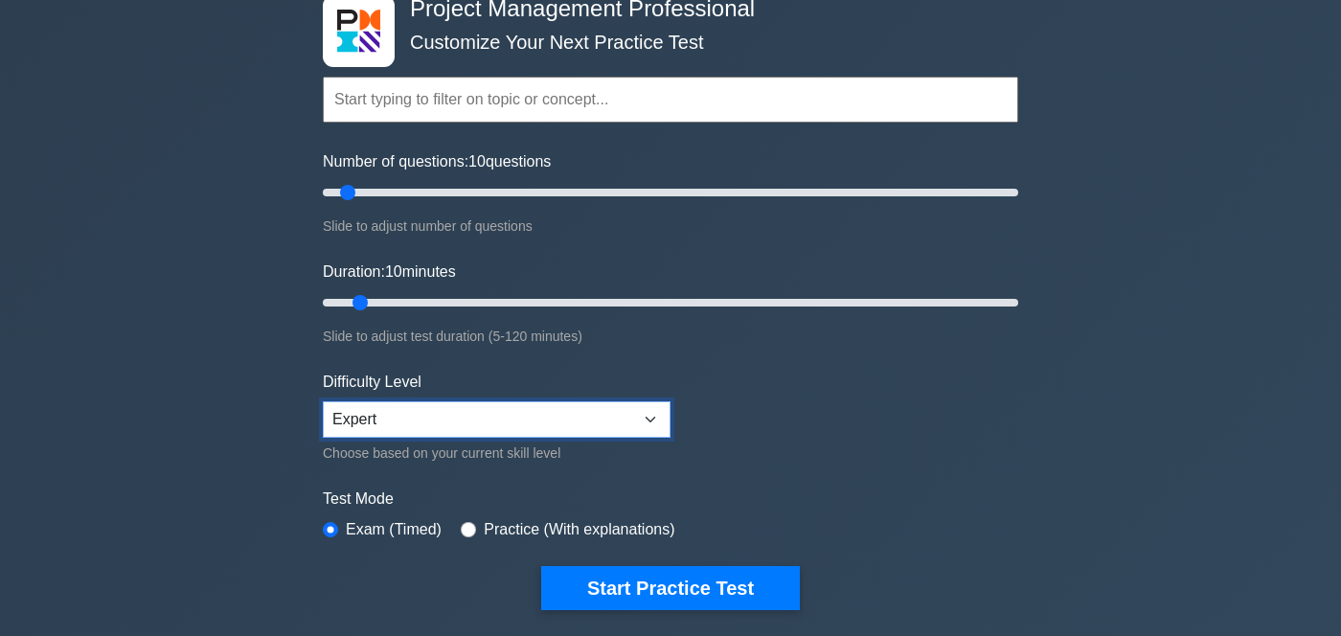
scroll to position [123, 0]
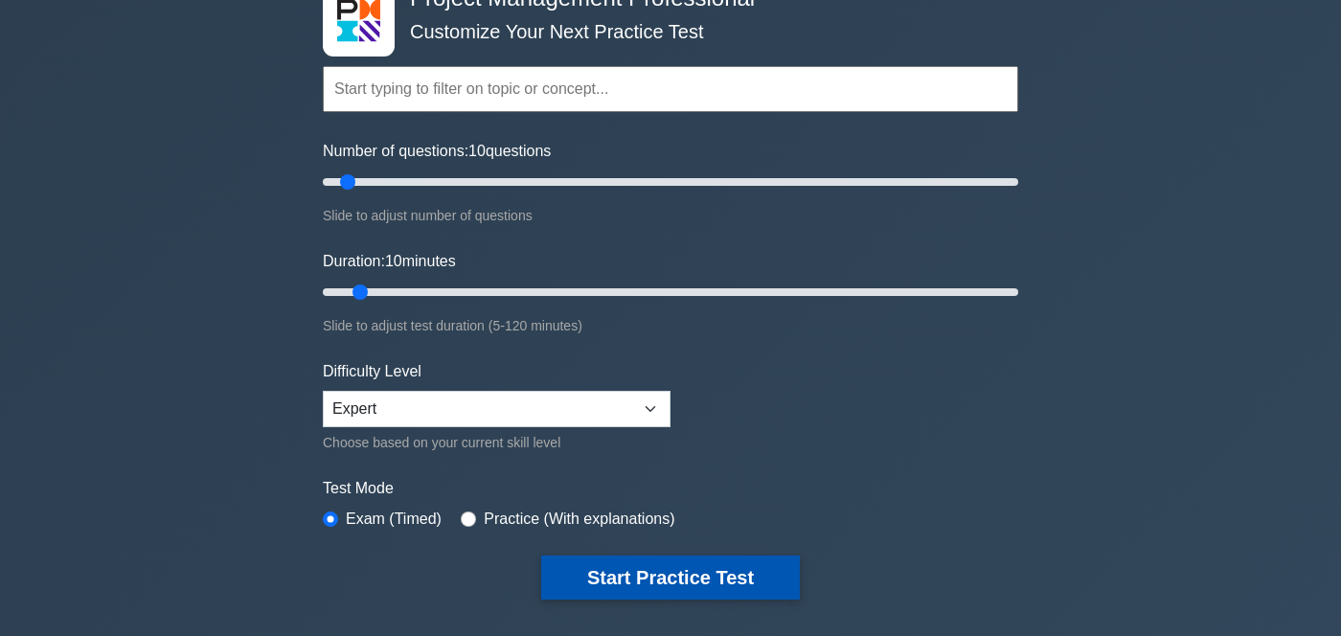
click at [686, 591] on button "Start Practice Test" at bounding box center [670, 578] width 259 height 44
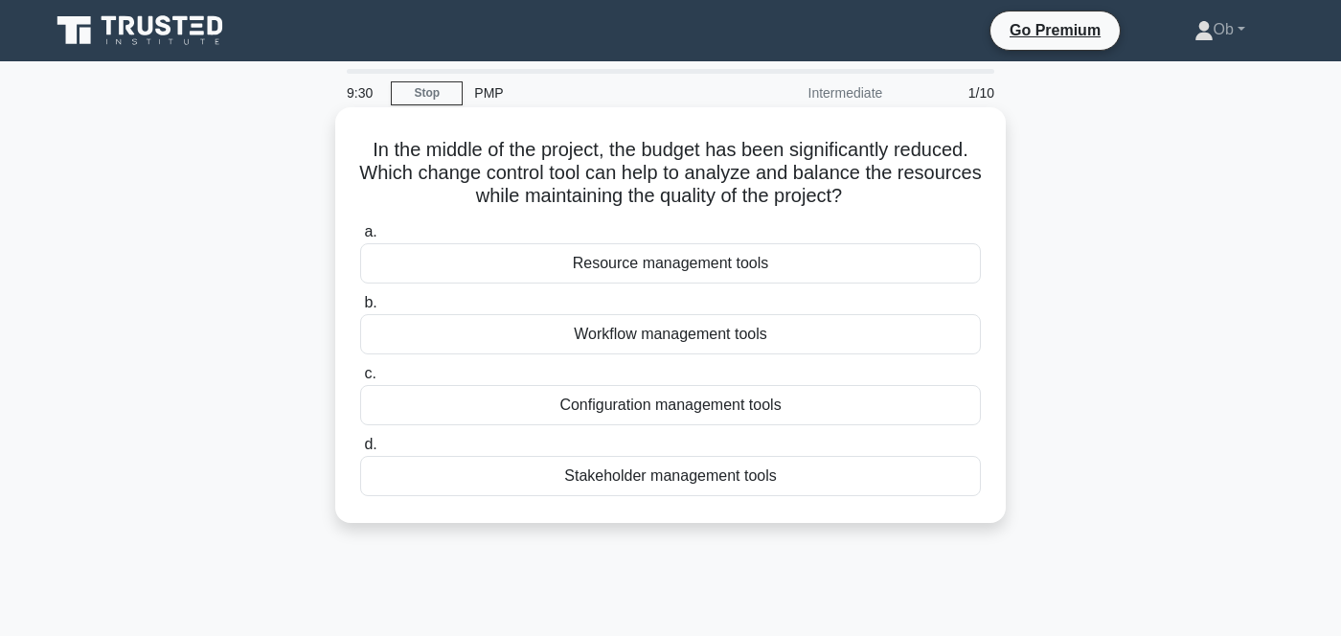
click at [639, 252] on div "Resource management tools" at bounding box center [670, 263] width 621 height 40
click at [360, 239] on input "a. Resource management tools" at bounding box center [360, 232] width 0 height 12
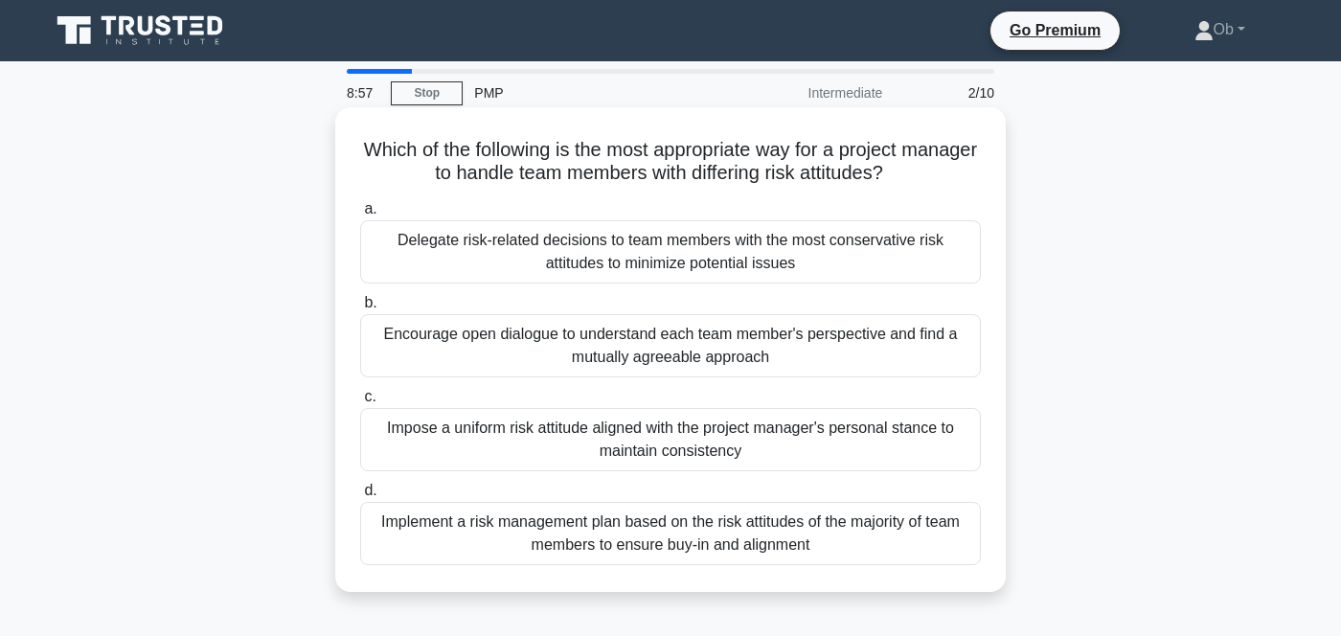
click at [619, 354] on div "Encourage open dialogue to understand each team member's perspective and find a…" at bounding box center [670, 345] width 621 height 63
click at [360, 309] on input "b. Encourage open dialogue to understand each team member's perspective and fin…" at bounding box center [360, 303] width 0 height 12
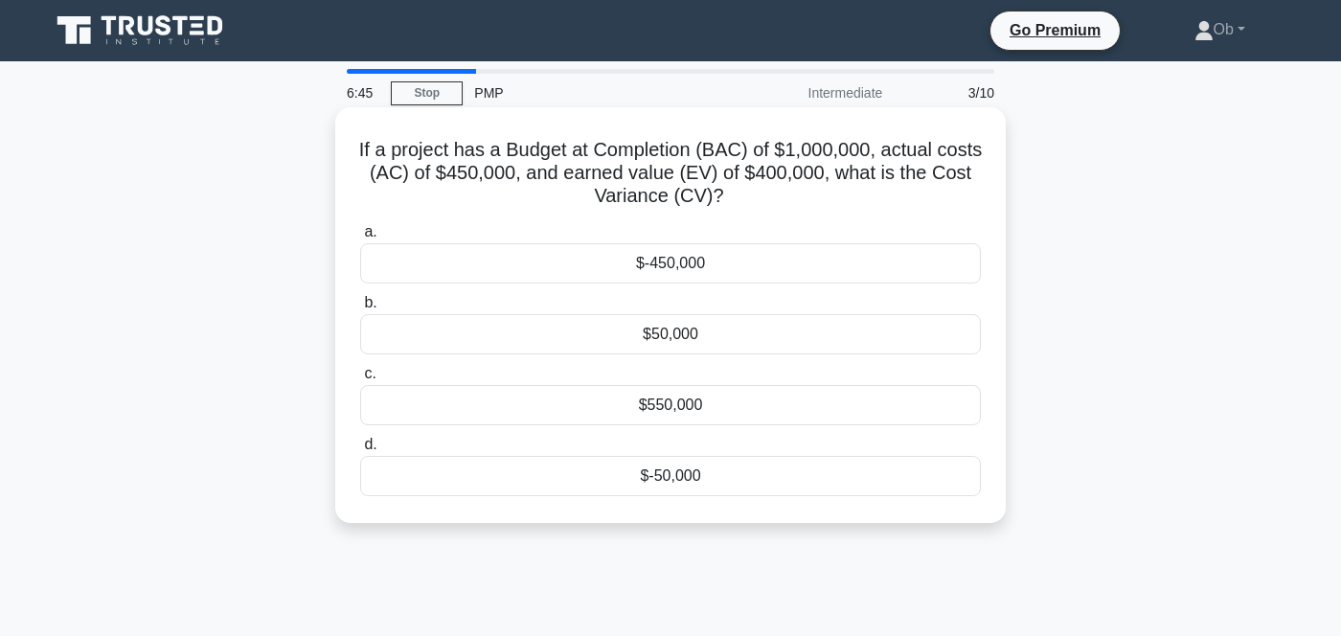
click at [608, 466] on div "$-50,000" at bounding box center [670, 476] width 621 height 40
click at [360, 451] on input "d. $-50,000" at bounding box center [360, 445] width 0 height 12
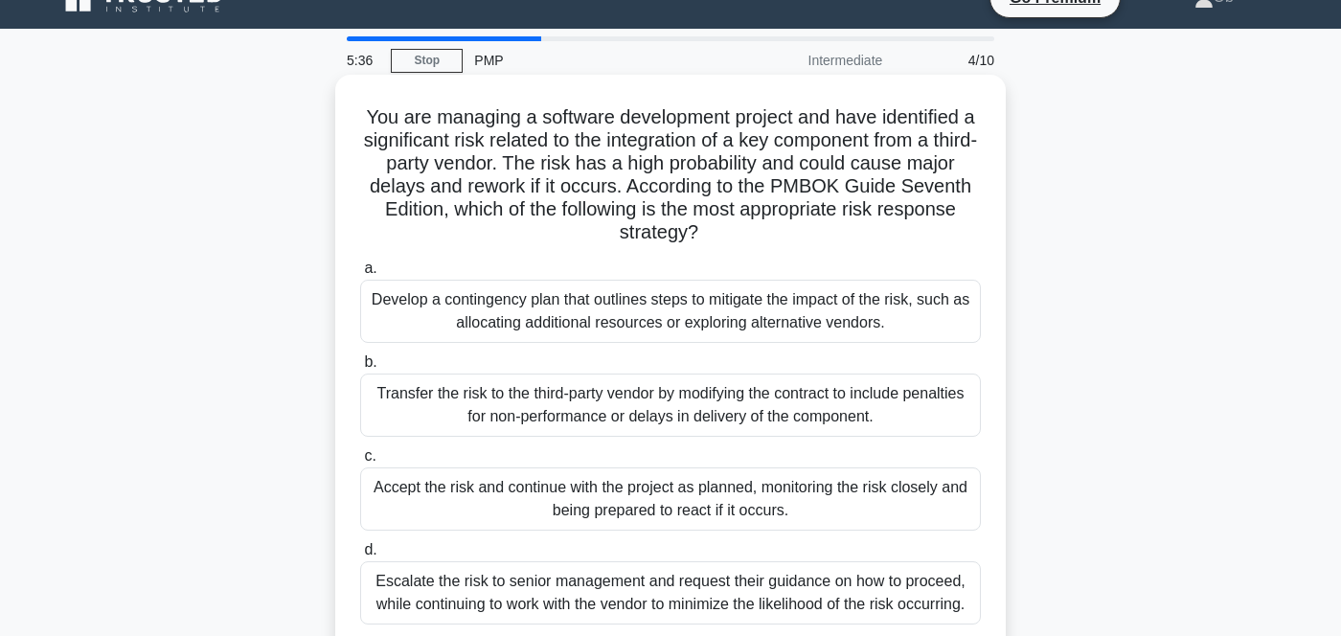
scroll to position [61, 0]
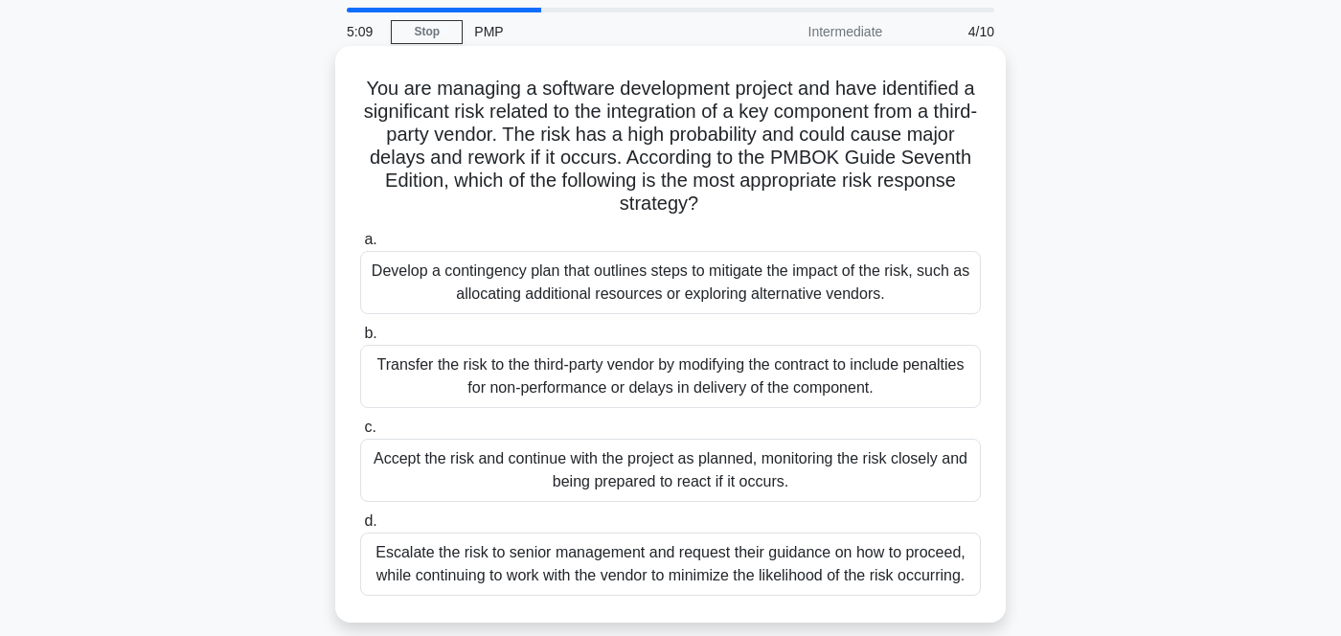
click at [628, 583] on div "Escalate the risk to senior management and request their guidance on how to pro…" at bounding box center [670, 564] width 621 height 63
click at [360, 528] on input "d. Escalate the risk to senior management and request their guidance on how to …" at bounding box center [360, 521] width 0 height 12
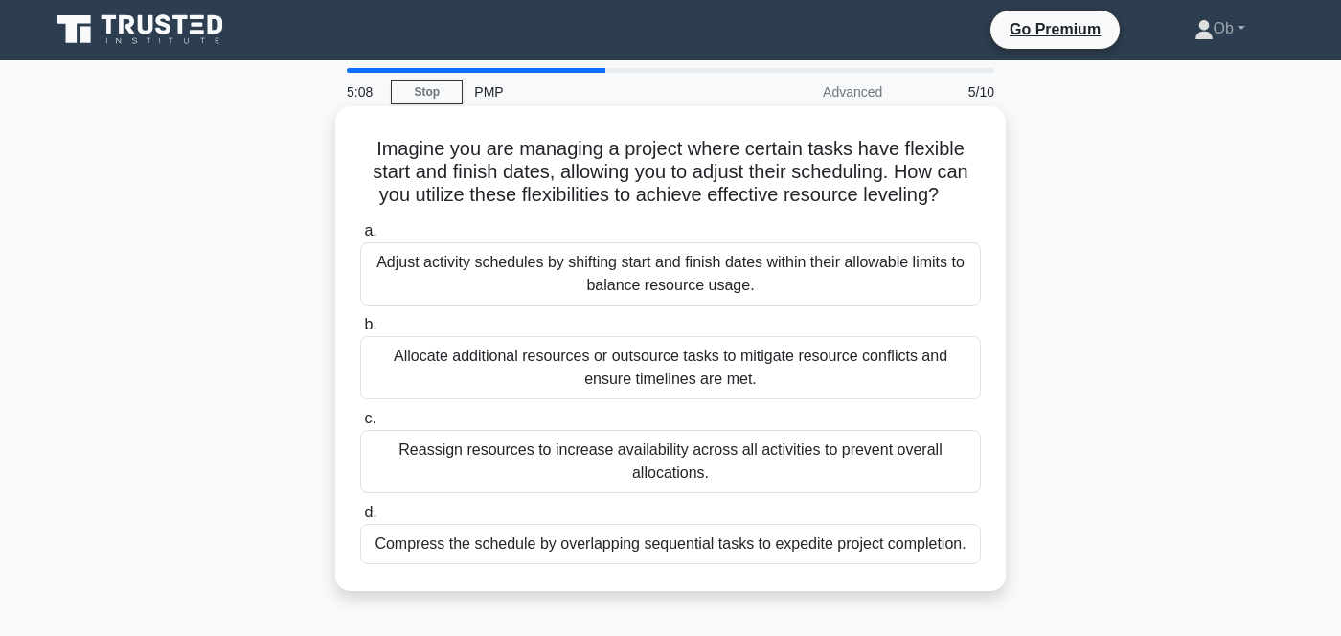
scroll to position [0, 0]
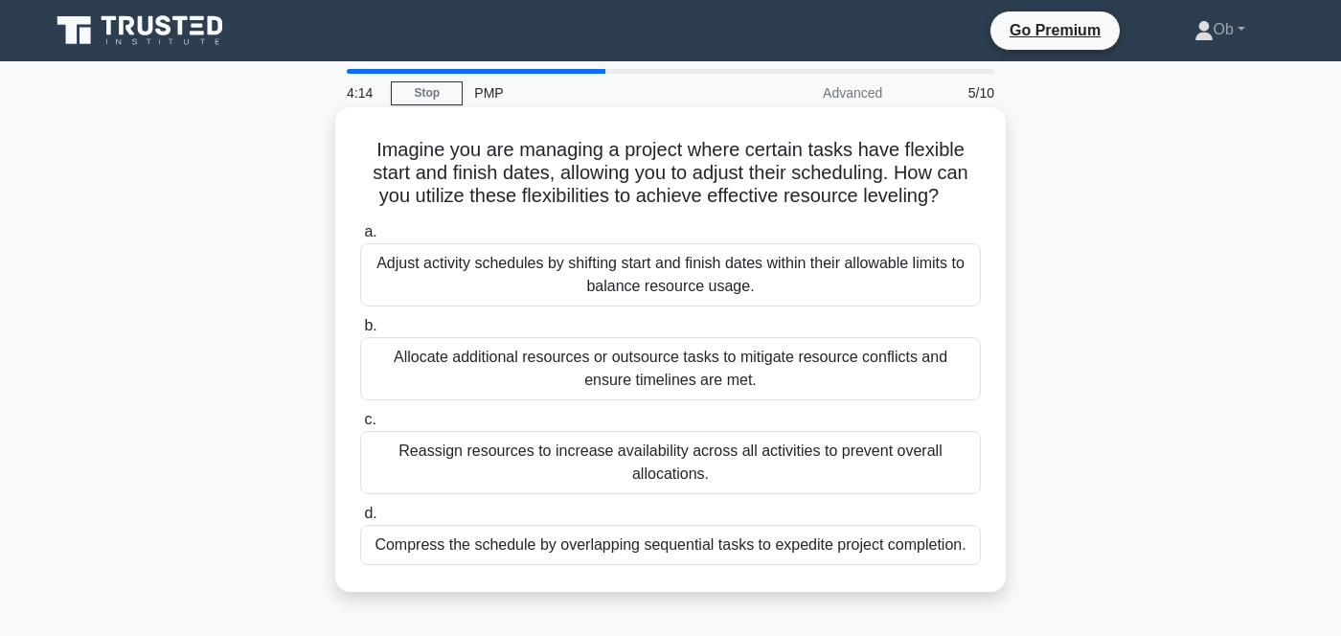
click at [741, 283] on div "Adjust activity schedules by shifting start and finish dates within their allow…" at bounding box center [670, 274] width 621 height 63
click at [360, 239] on input "a. Adjust activity schedules by shifting start and finish dates within their al…" at bounding box center [360, 232] width 0 height 12
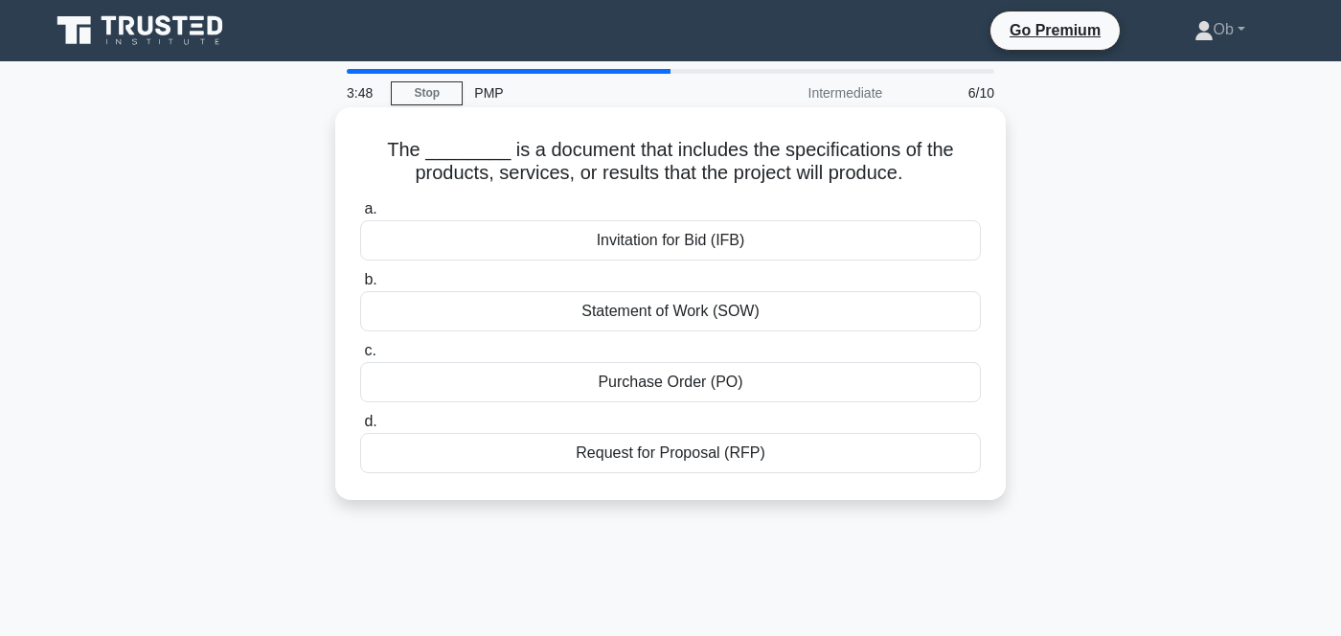
click at [642, 312] on div "Statement of Work (SOW)" at bounding box center [670, 311] width 621 height 40
click at [360, 286] on input "b. Statement of Work (SOW)" at bounding box center [360, 280] width 0 height 12
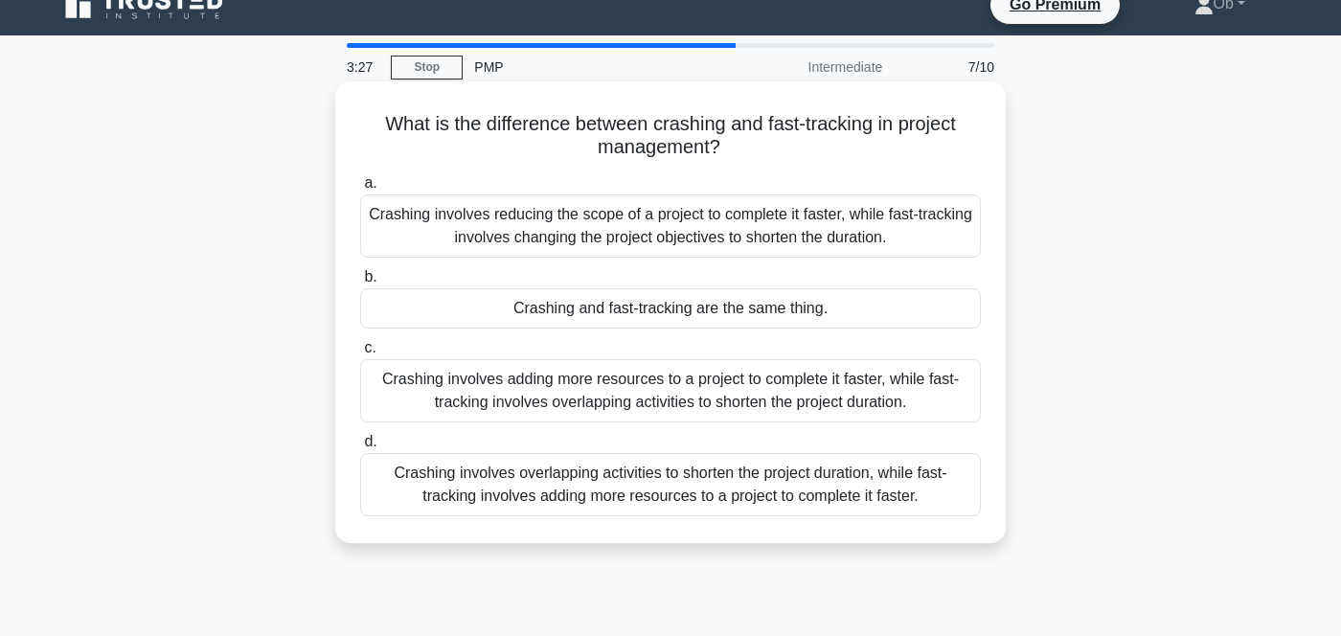
scroll to position [61, 0]
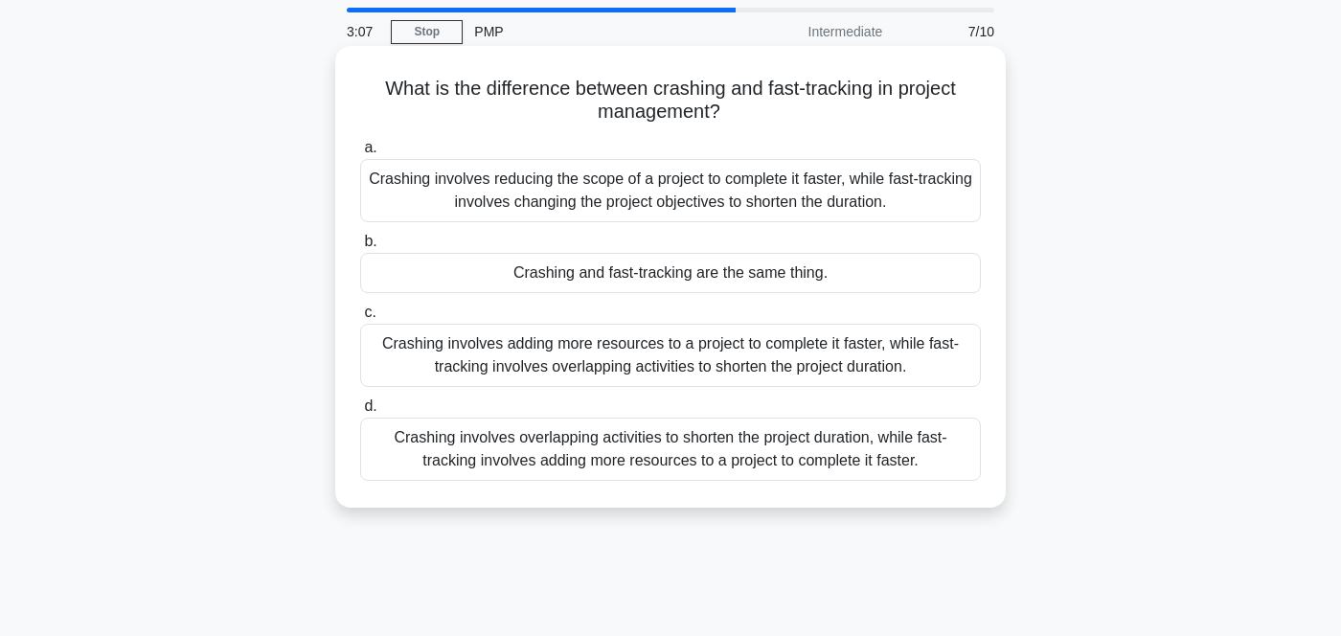
click at [678, 362] on div "Crashing involves adding more resources to a project to complete it faster, whi…" at bounding box center [670, 355] width 621 height 63
click at [360, 319] on input "c. Crashing involves adding more resources to a project to complete it faster, …" at bounding box center [360, 313] width 0 height 12
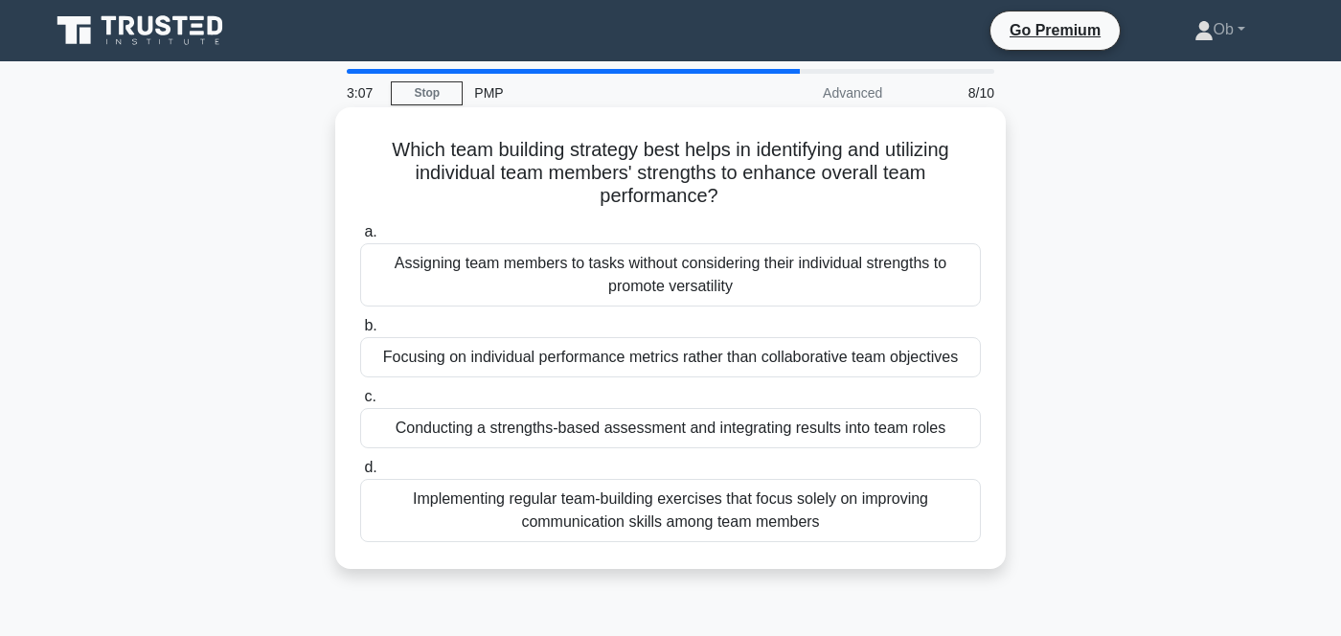
scroll to position [0, 0]
click at [550, 423] on div "Conducting a strengths-based assessment and integrating results into team roles" at bounding box center [670, 428] width 621 height 40
click at [360, 403] on input "c. Conducting a strengths-based assessment and integrating results into team ro…" at bounding box center [360, 397] width 0 height 12
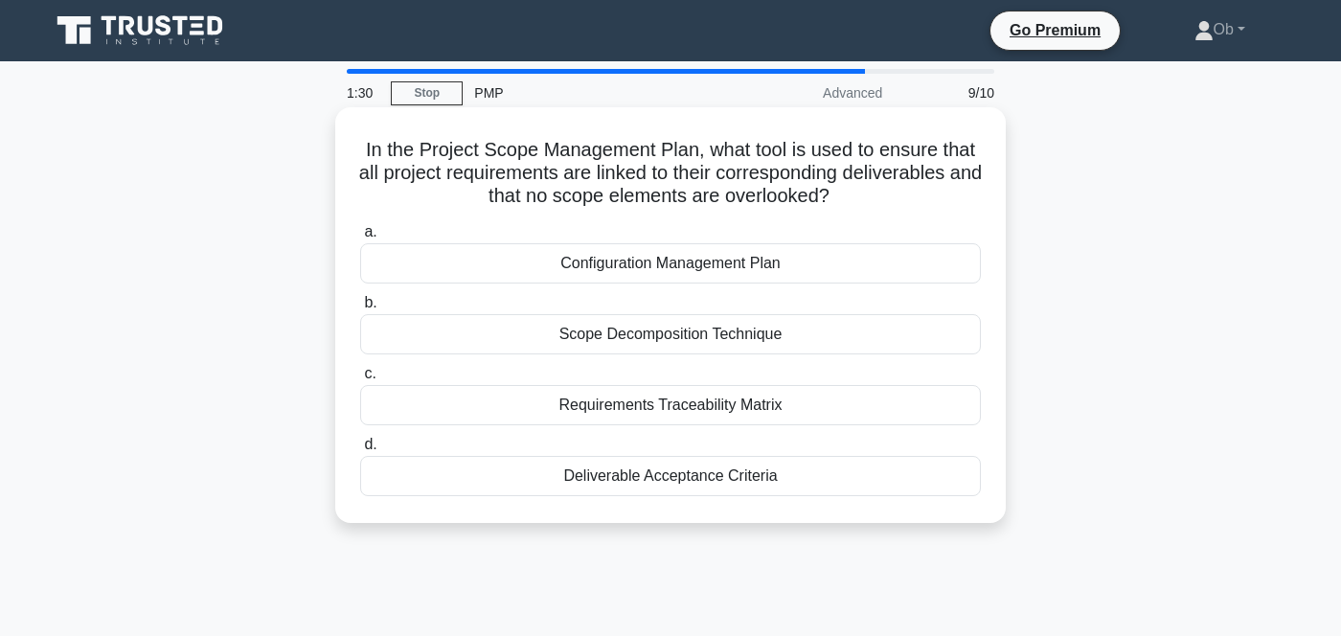
click at [708, 338] on div "Scope Decomposition Technique" at bounding box center [670, 334] width 621 height 40
click at [360, 309] on input "b. Scope Decomposition Technique" at bounding box center [360, 303] width 0 height 12
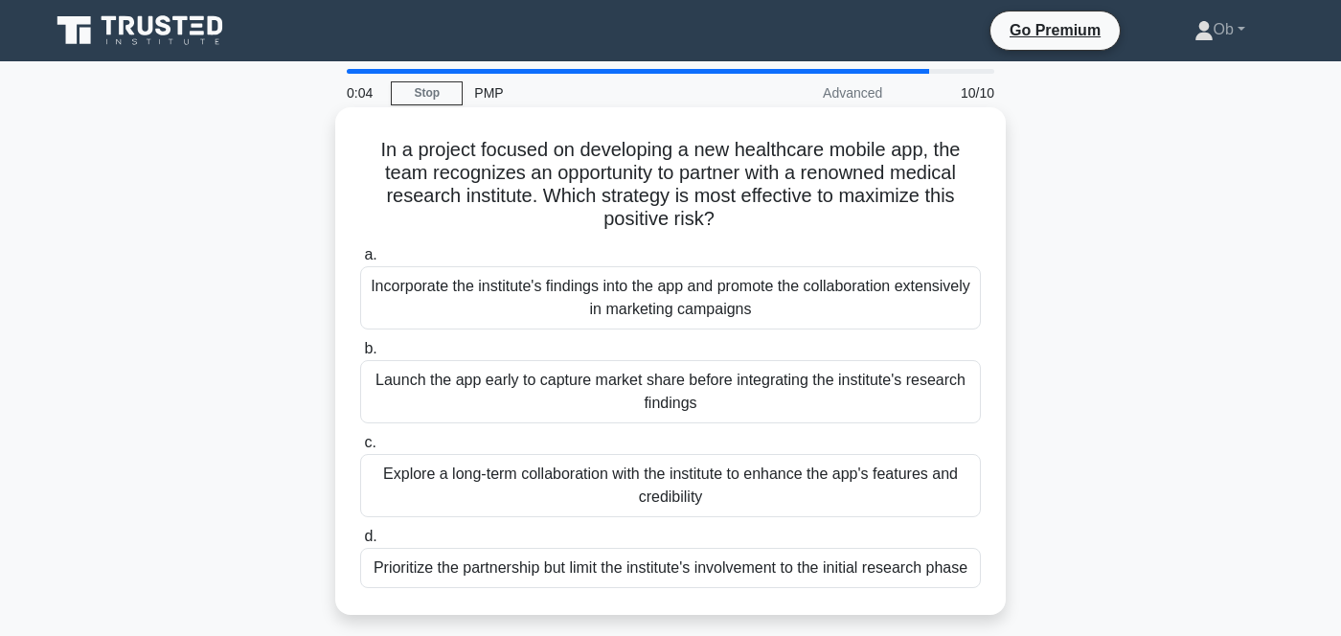
click at [712, 307] on div "Incorporate the institute's findings into the app and promote the collaboration…" at bounding box center [670, 297] width 621 height 63
click at [360, 262] on input "a. Incorporate the institute's findings into the app and promote the collaborat…" at bounding box center [360, 255] width 0 height 12
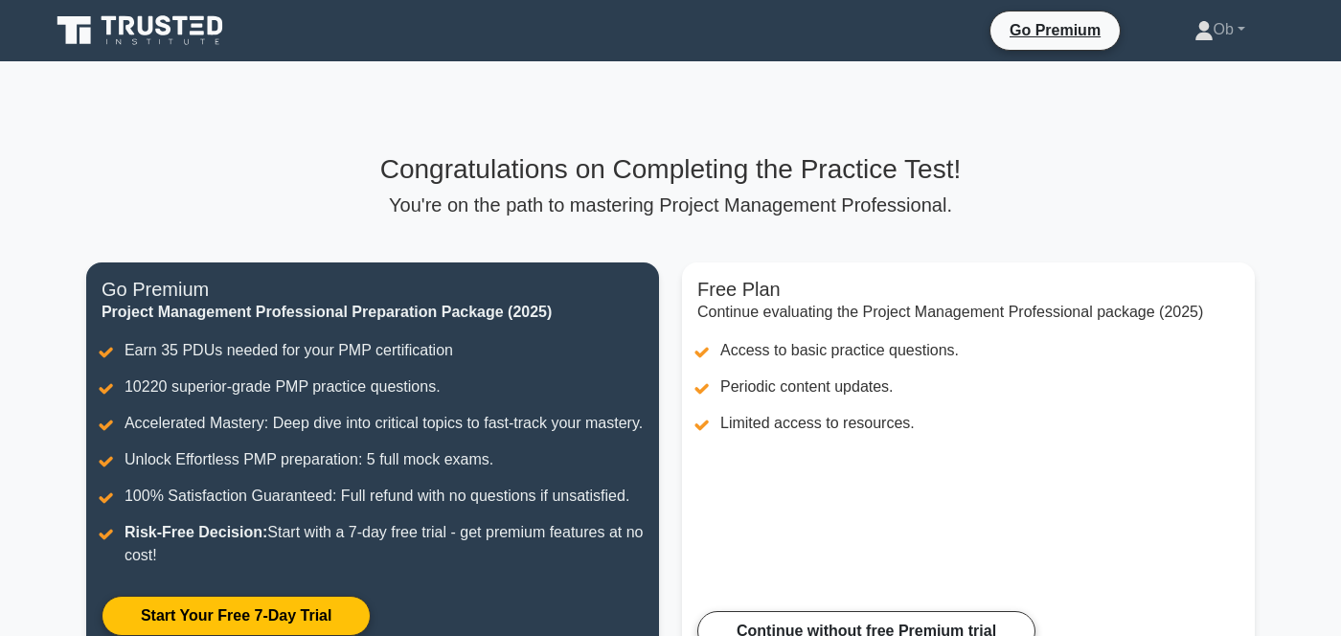
click at [778, 204] on p "You're on the path to mastering Project Management Professional." at bounding box center [670, 205] width 1169 height 23
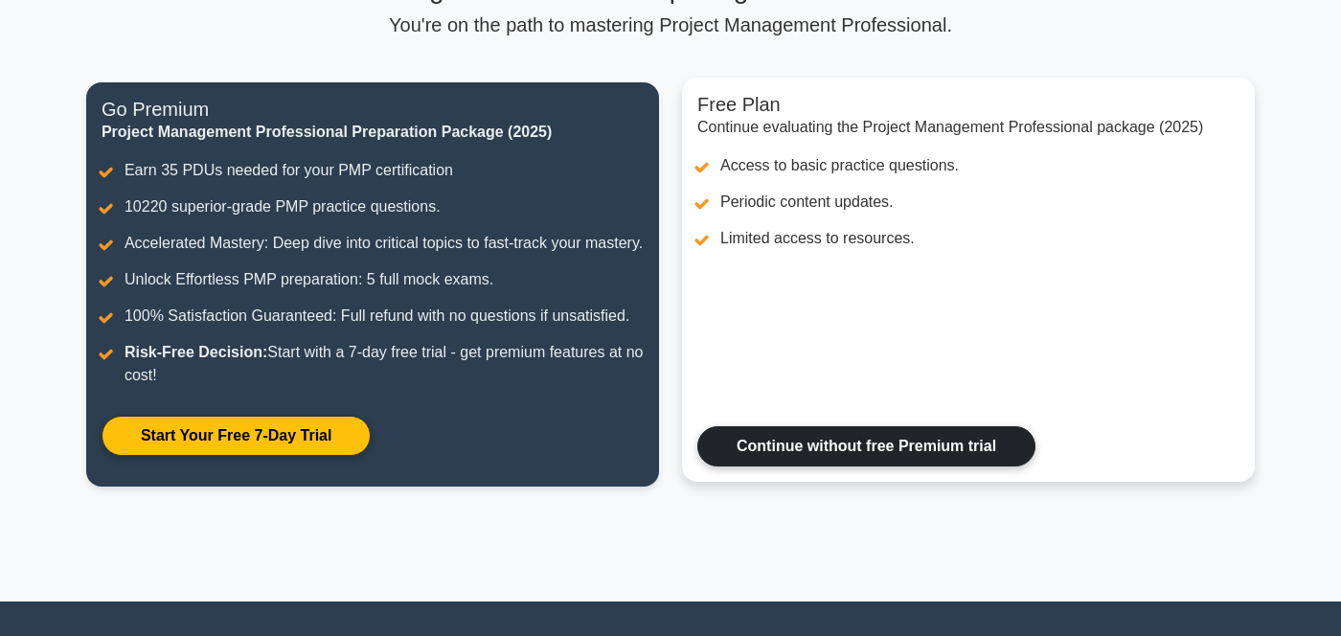
scroll to position [184, 0]
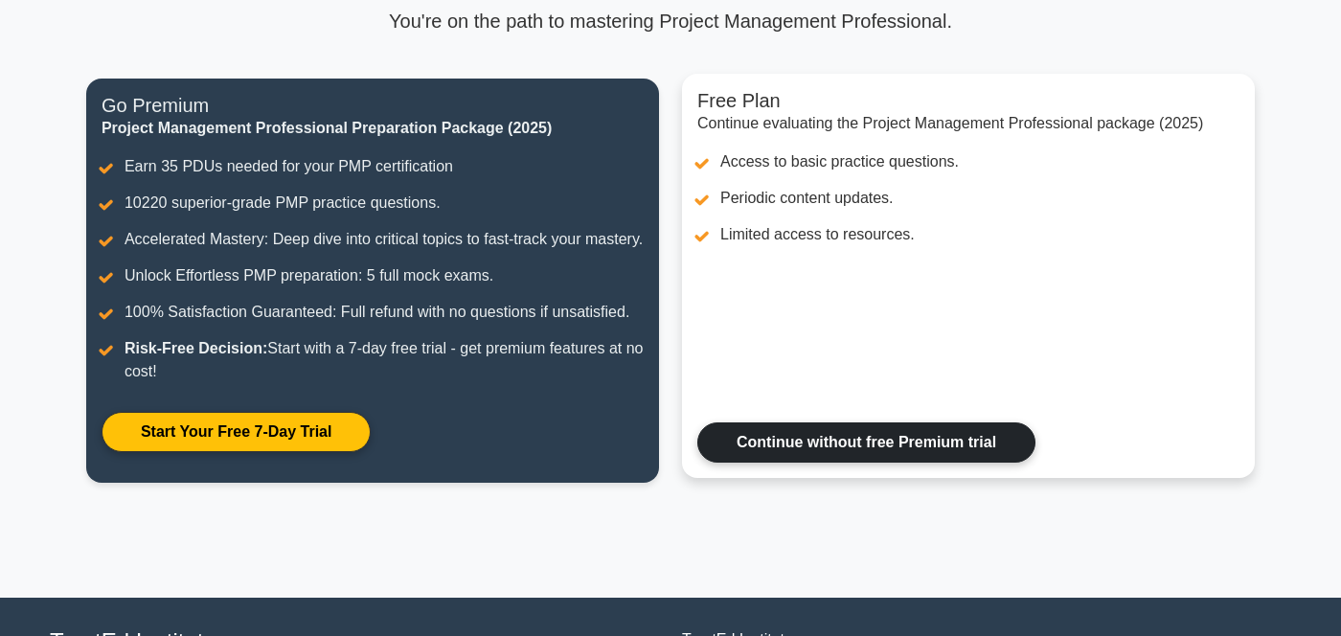
click at [872, 463] on link "Continue without free Premium trial" at bounding box center [866, 442] width 338 height 40
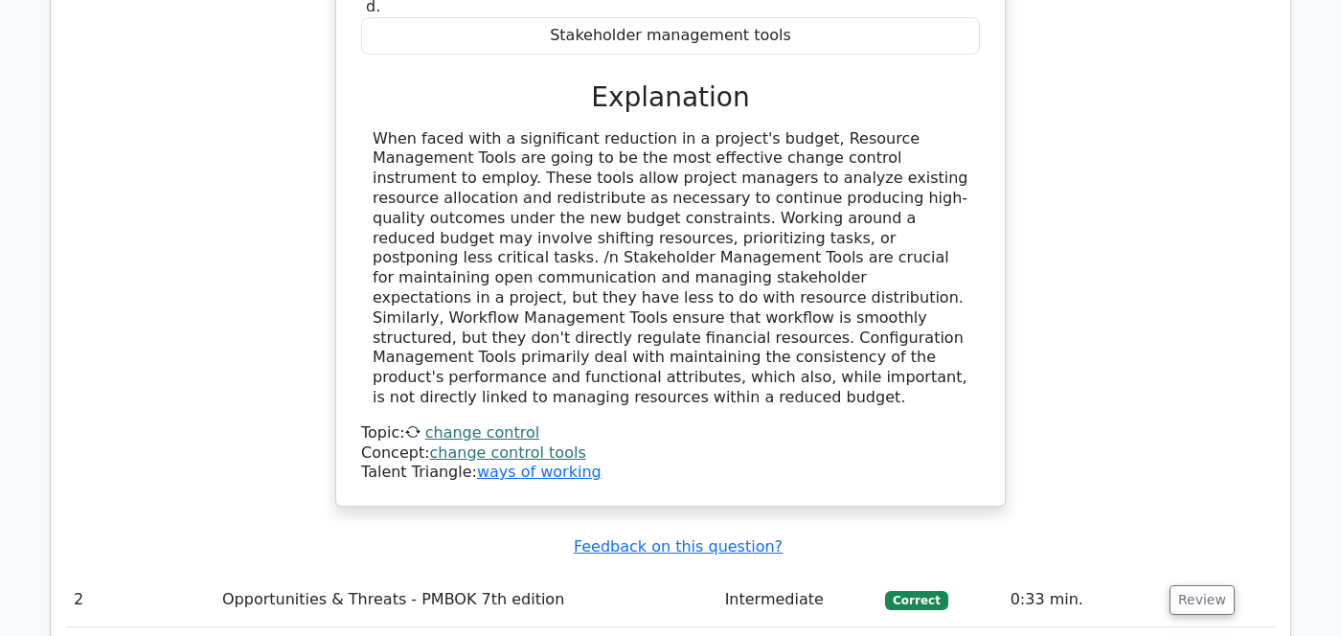
scroll to position [2185, 0]
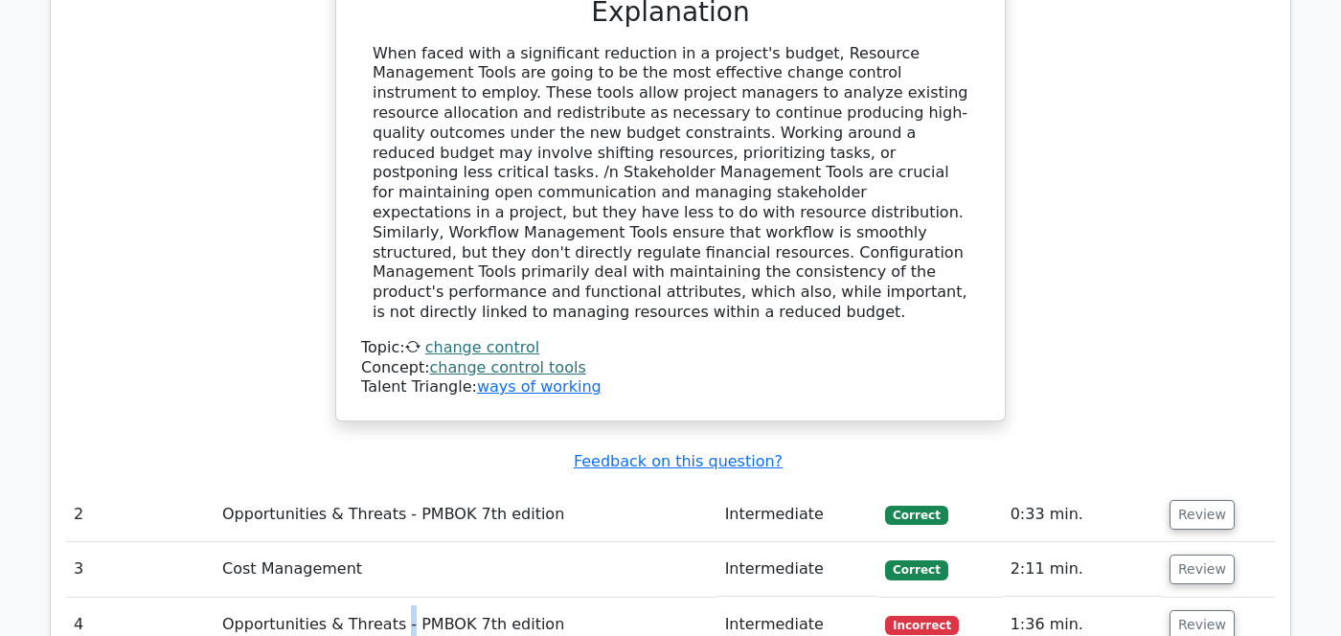
click at [387, 598] on td "Opportunities & Threats - PMBOK 7th edition" at bounding box center [466, 625] width 503 height 55
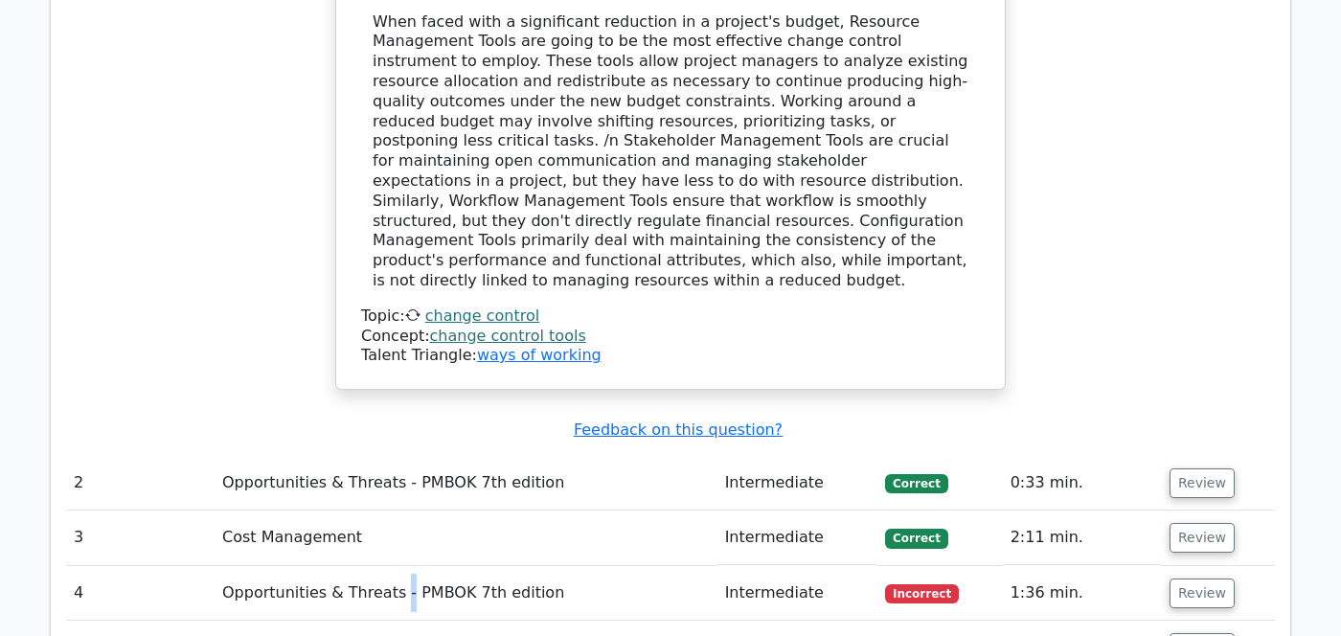
scroll to position [2247, 0]
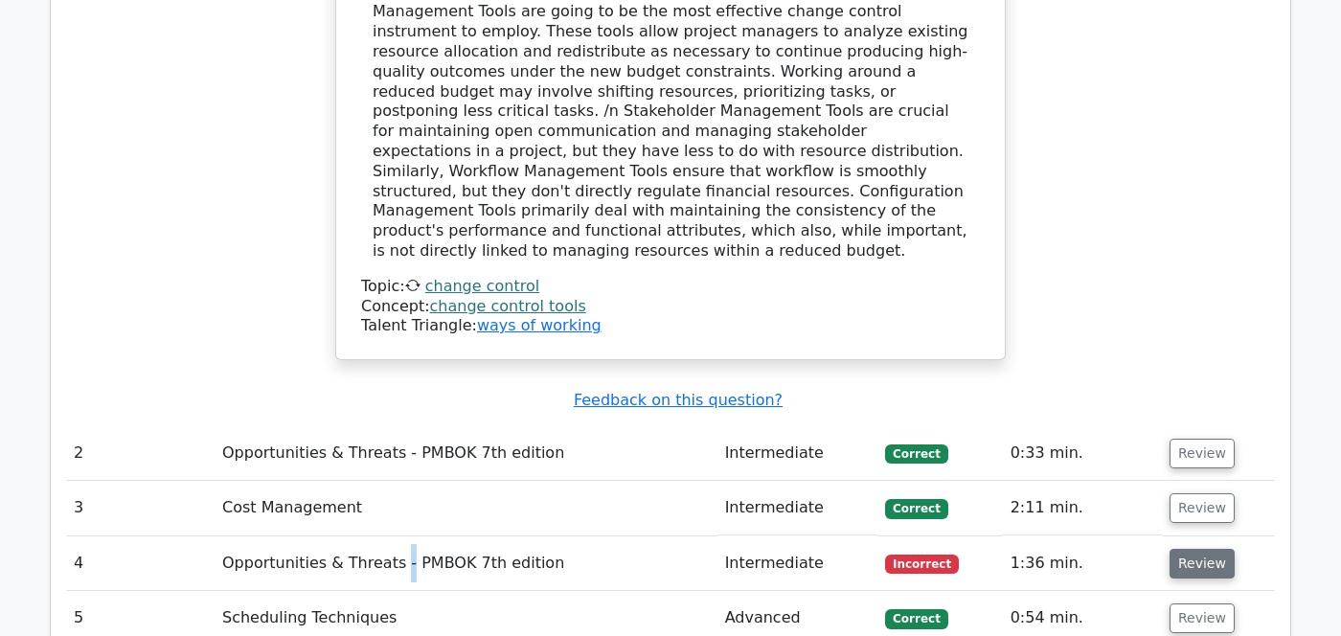
click at [1178, 549] on button "Review" at bounding box center [1202, 564] width 65 height 30
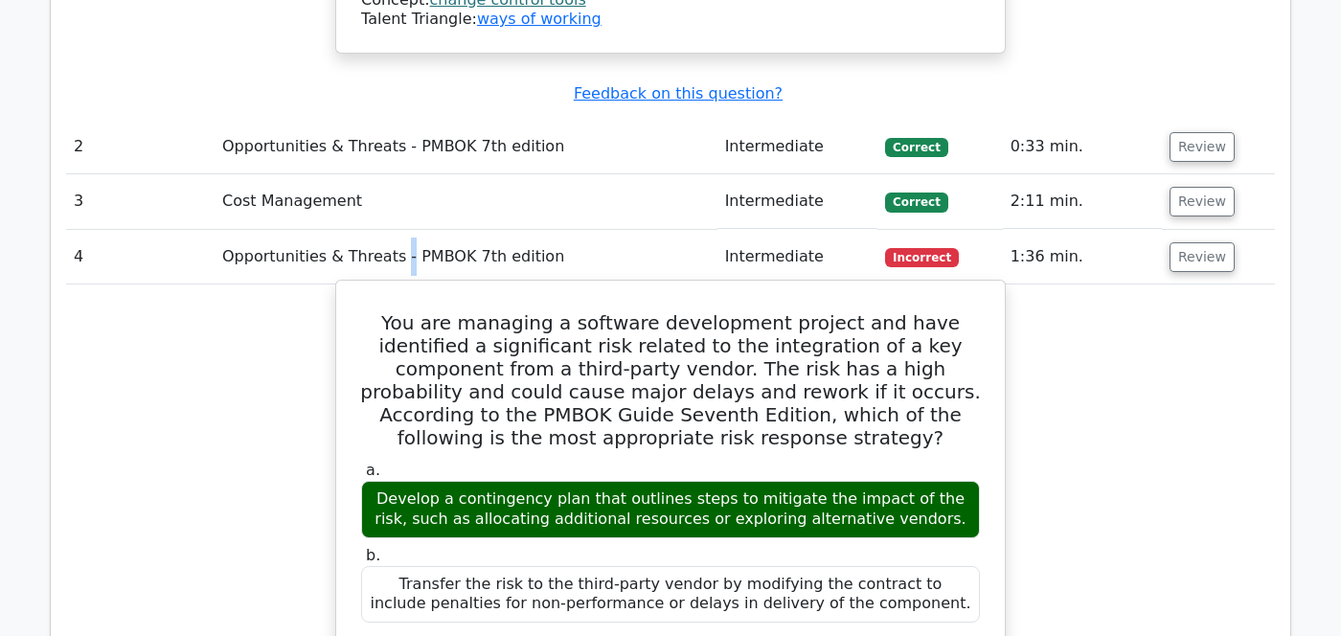
scroll to position [2424, 0]
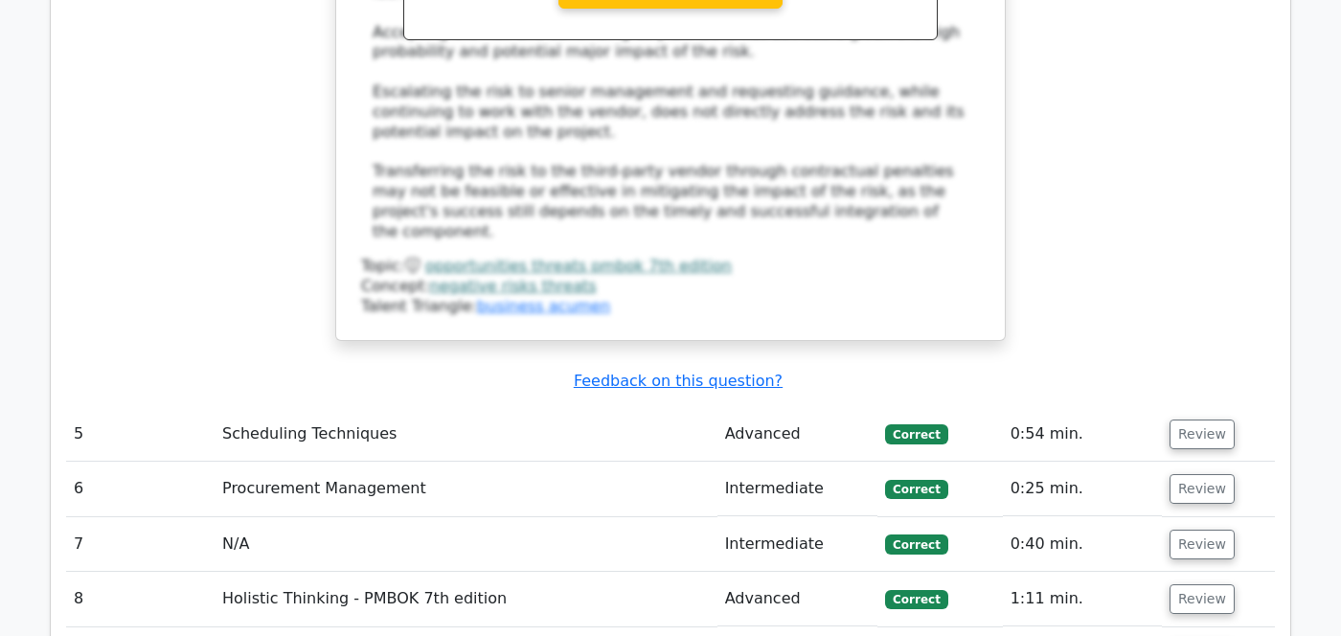
scroll to position [3622, 0]
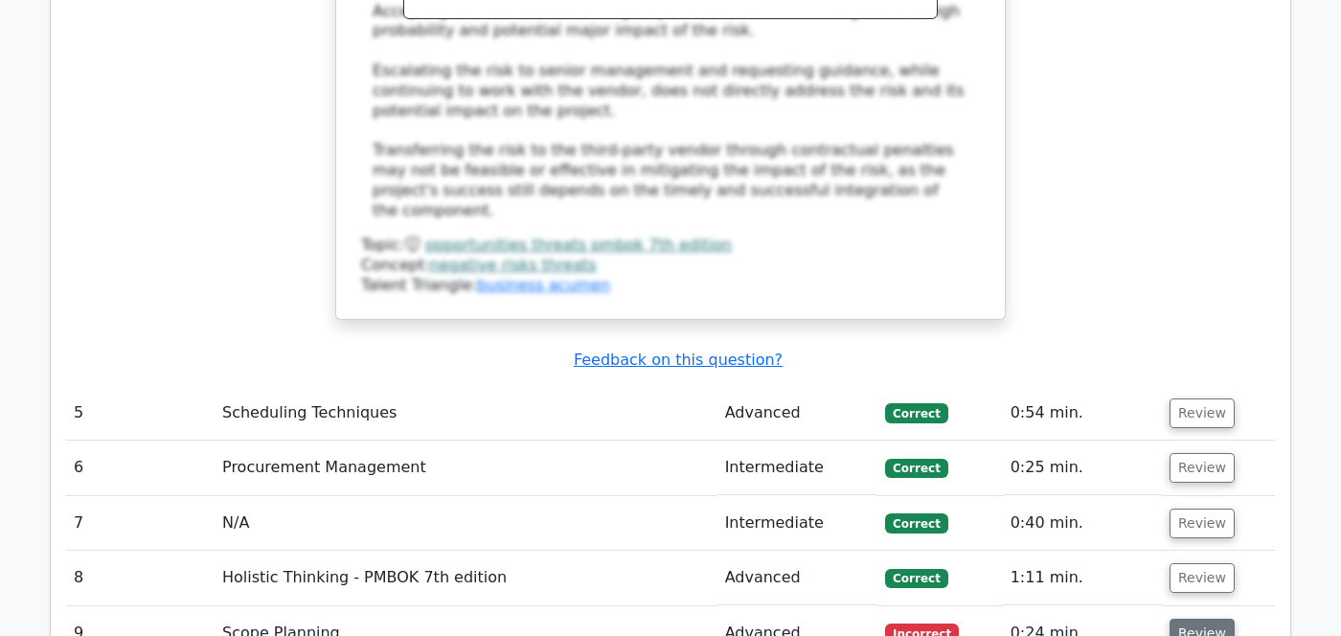
click at [1202, 619] on button "Review" at bounding box center [1202, 634] width 65 height 30
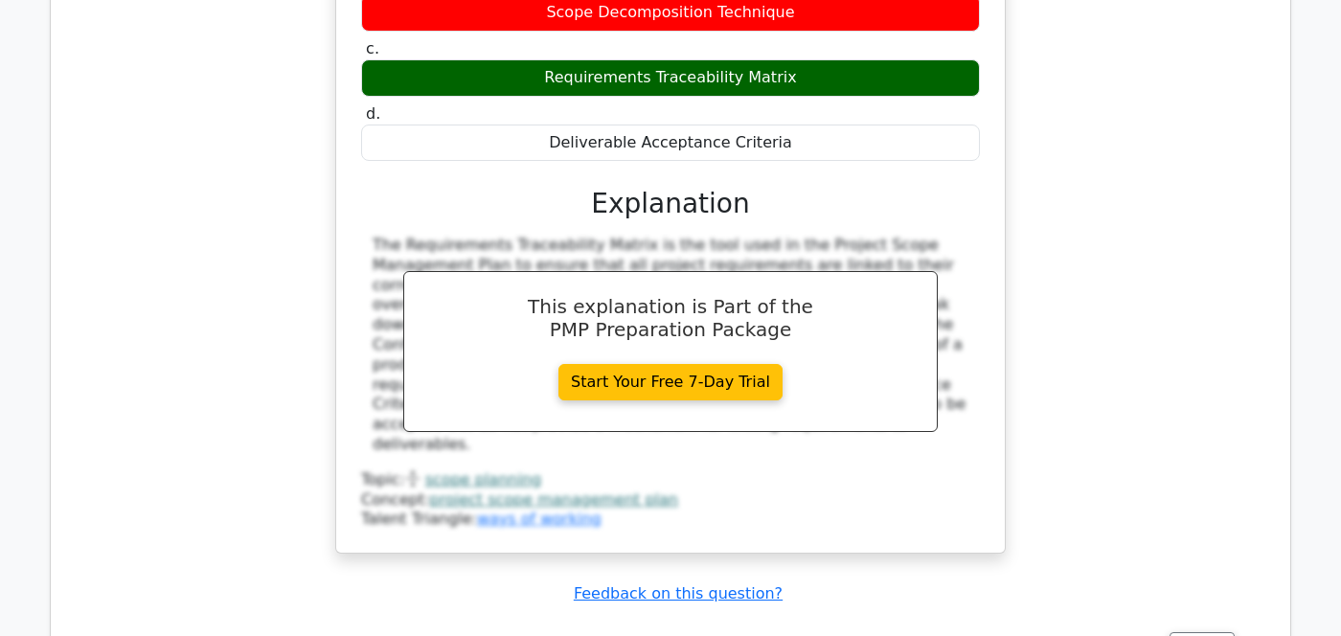
scroll to position [4665, 0]
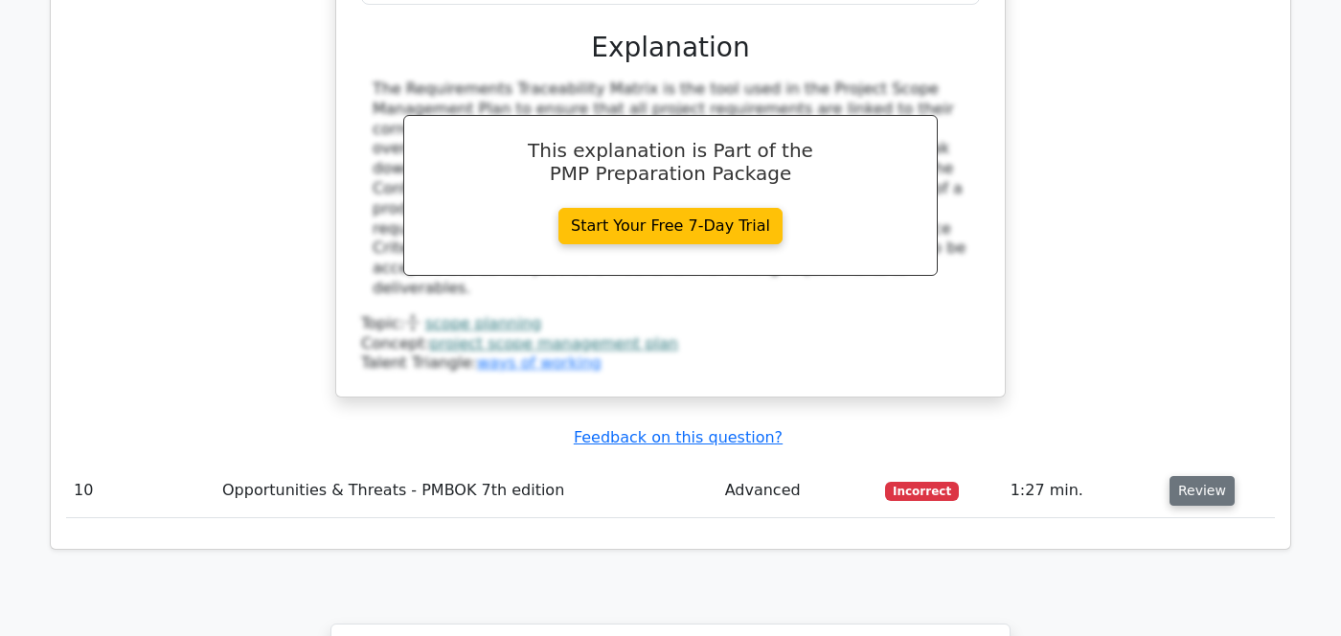
click at [1194, 476] on button "Review" at bounding box center [1202, 491] width 65 height 30
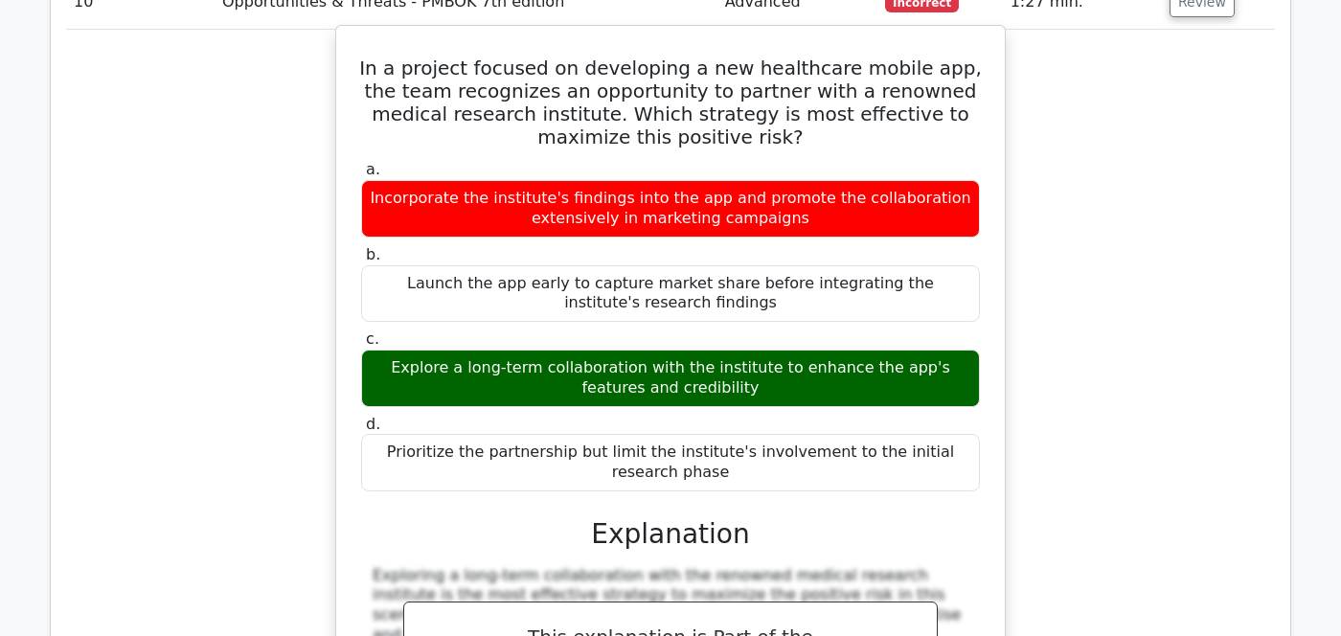
scroll to position [5155, 0]
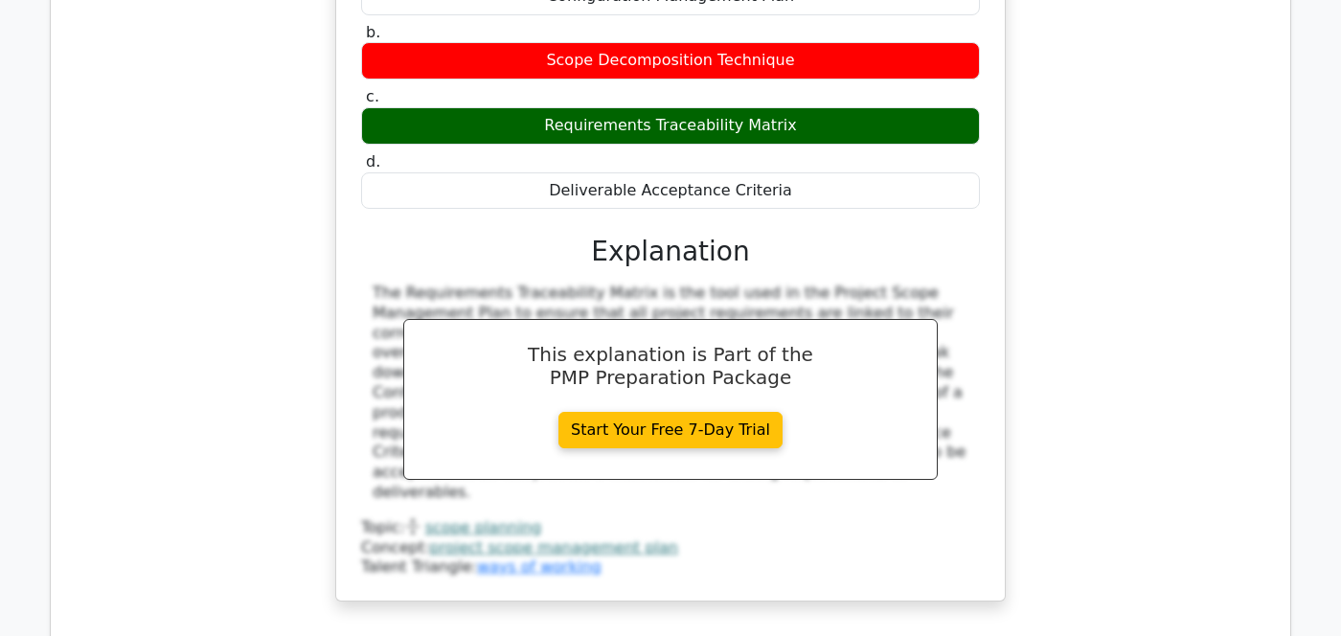
scroll to position [3168, 0]
